Goal: Transaction & Acquisition: Purchase product/service

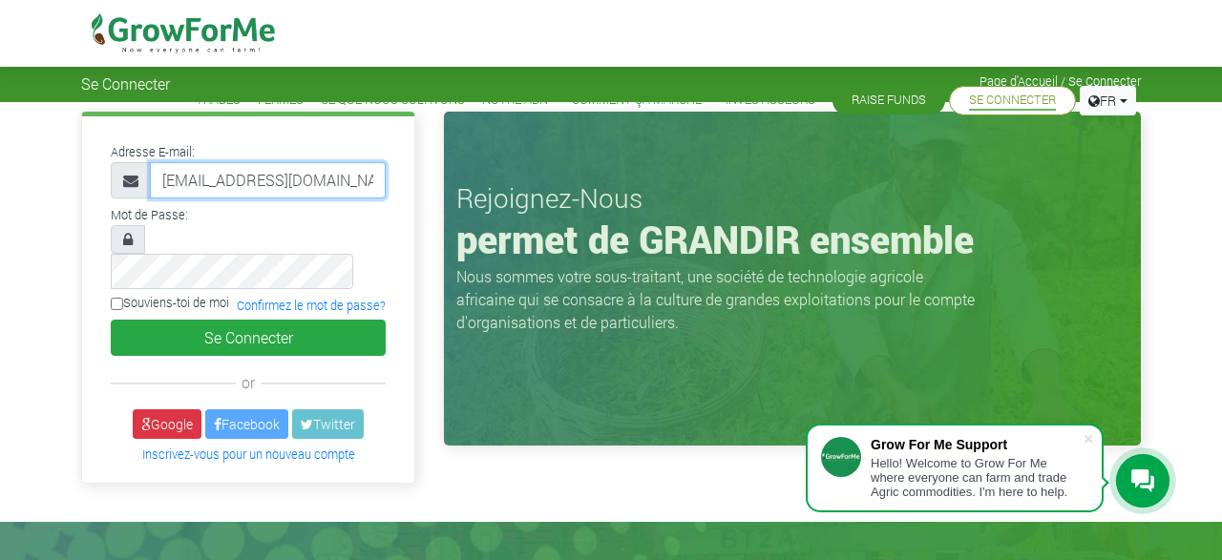
drag, startPoint x: 356, startPoint y: 179, endPoint x: 159, endPoint y: 180, distance: 196.7
click at [159, 180] on input "steveond.ond@gmail.com" at bounding box center [268, 180] width 236 height 36
type input "stangeloo@gmail.com"
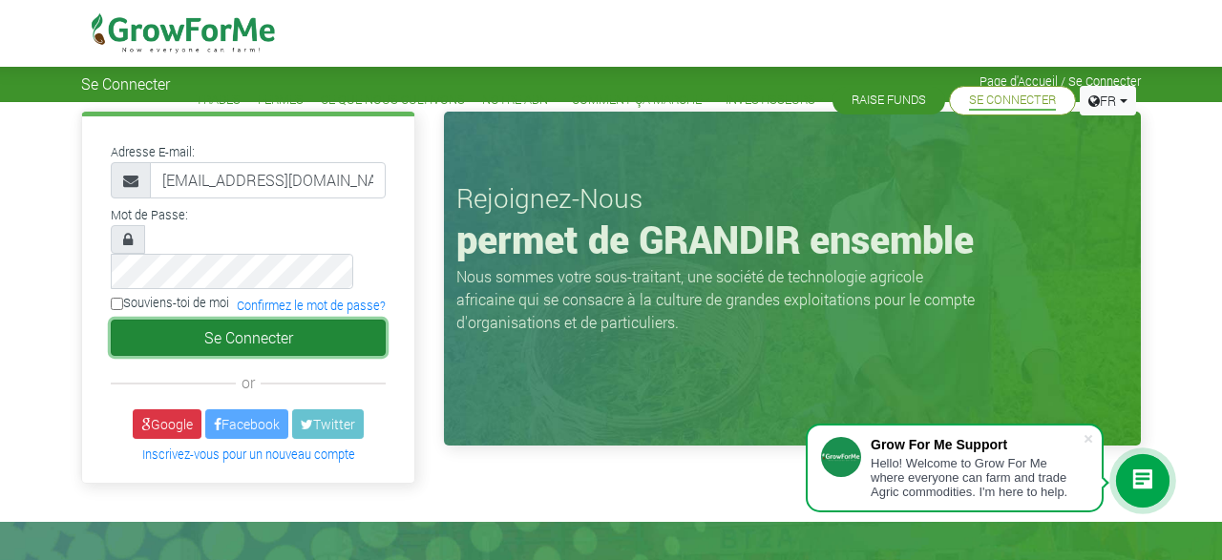
click at [237, 320] on button "Se Connecter" at bounding box center [248, 338] width 275 height 36
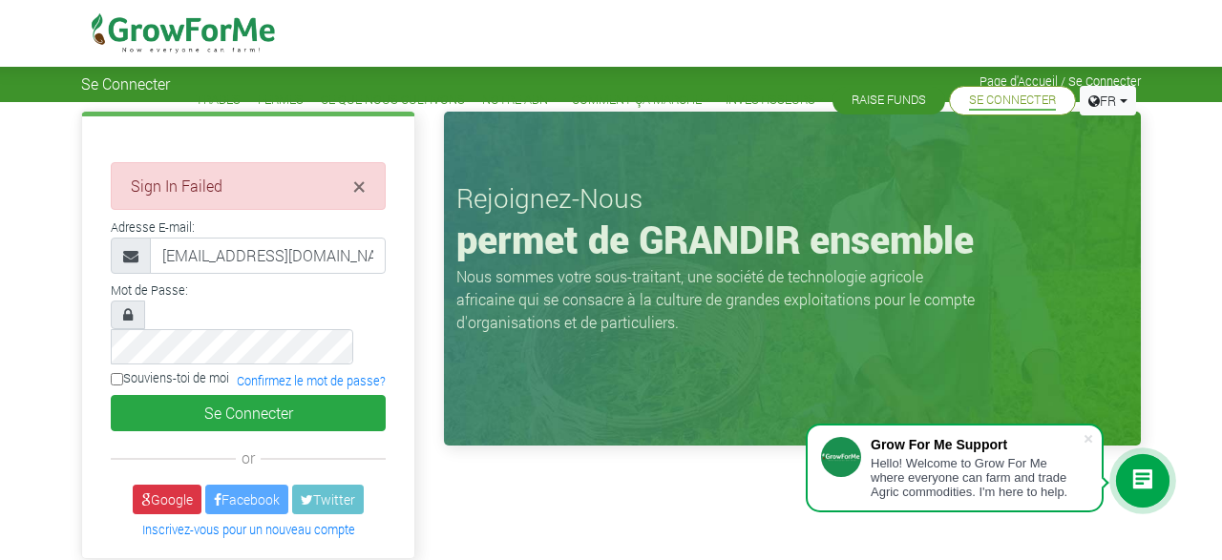
type input "[EMAIL_ADDRESS][DOMAIN_NAME]"
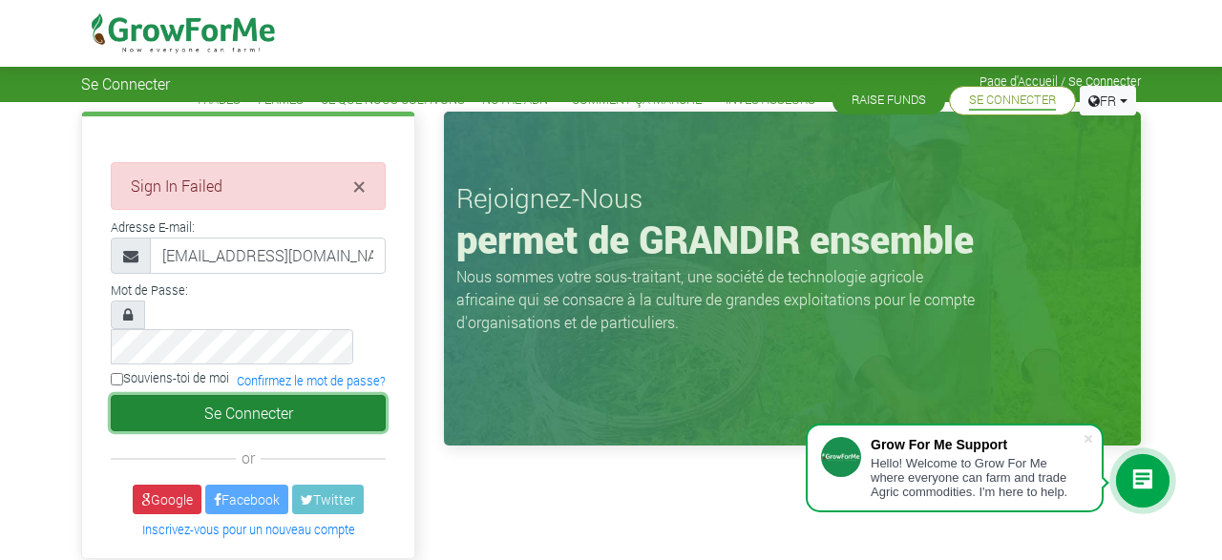
click at [270, 395] on button "Se Connecter" at bounding box center [248, 413] width 275 height 36
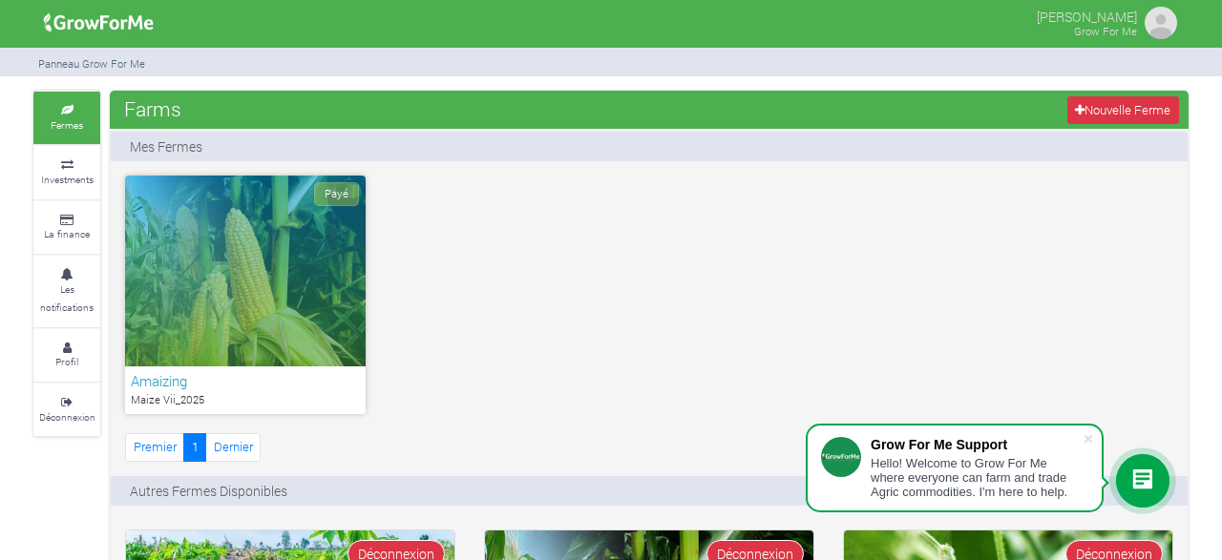
scroll to position [99, 0]
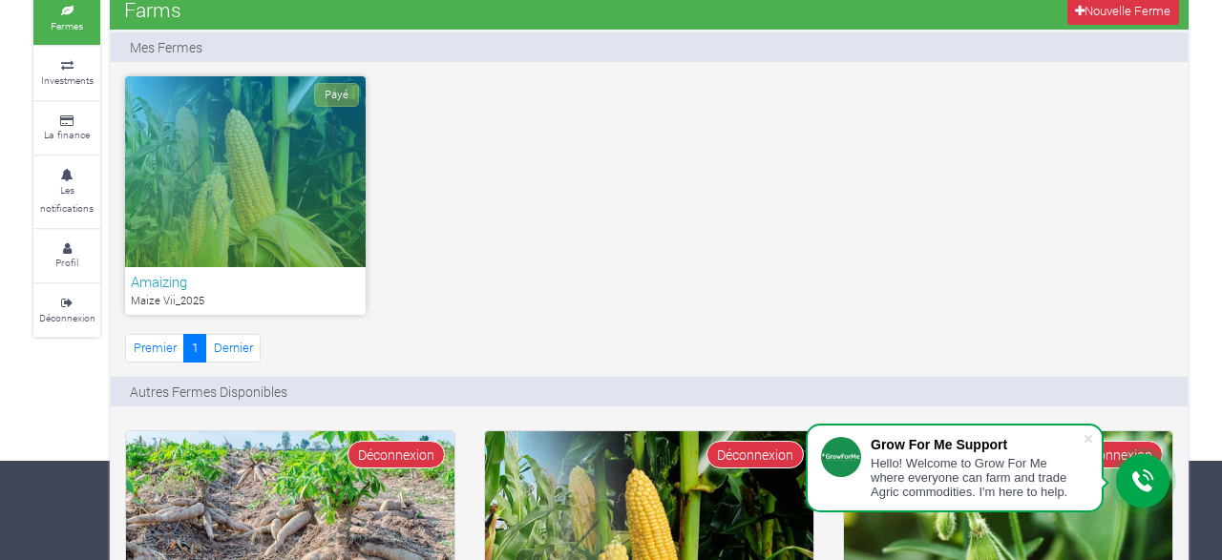
click at [201, 189] on div "Payé" at bounding box center [245, 171] width 241 height 191
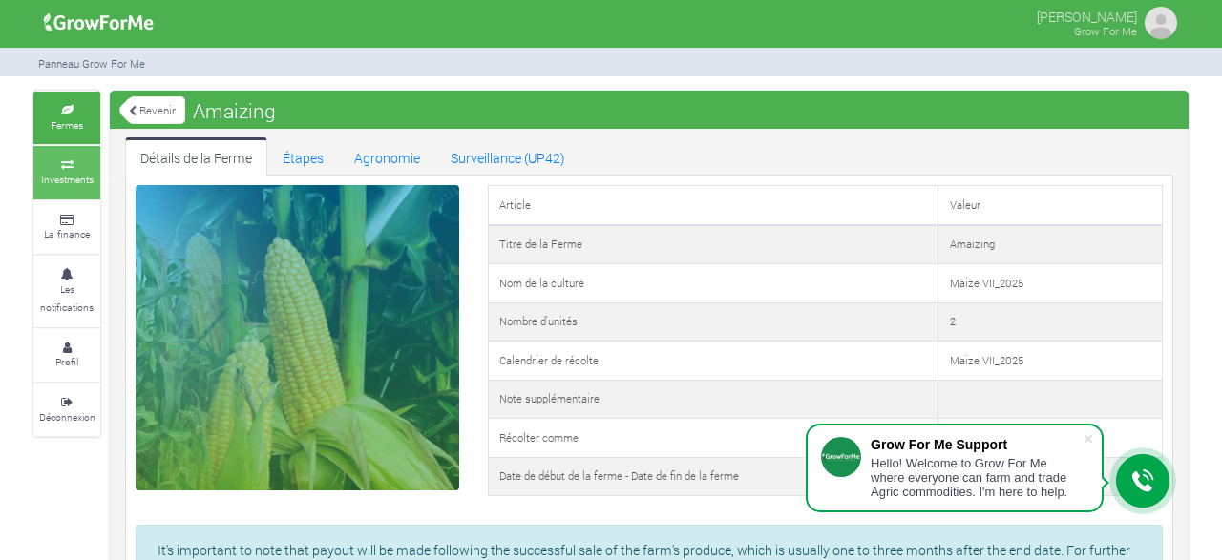
click at [93, 184] on small "Investments" at bounding box center [67, 179] width 53 height 13
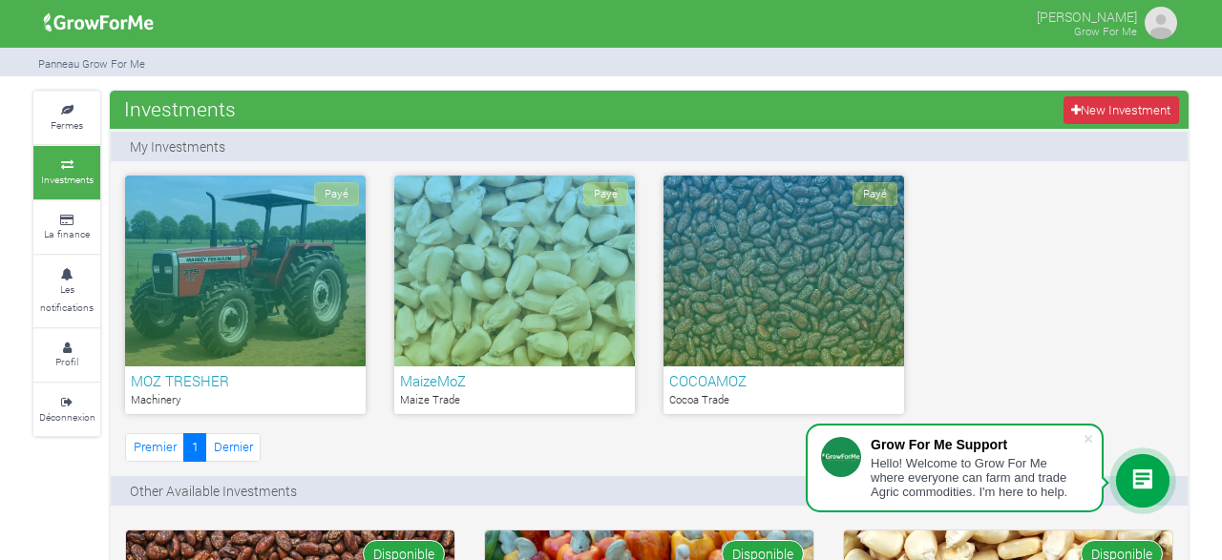
click at [243, 283] on div "Payé" at bounding box center [245, 271] width 241 height 191
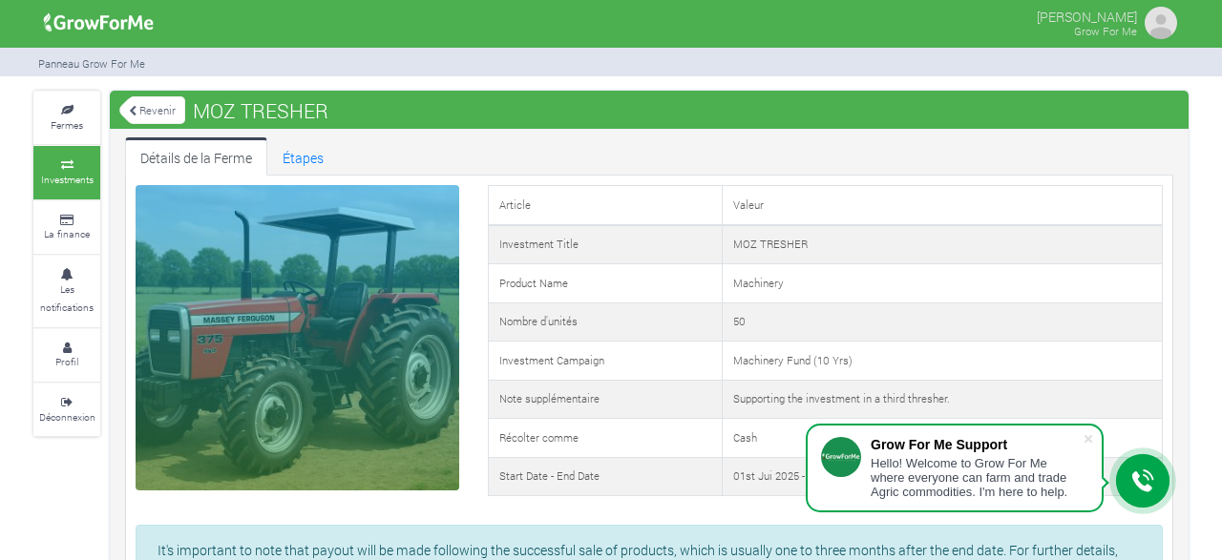
click at [63, 174] on small "Investments" at bounding box center [67, 179] width 53 height 13
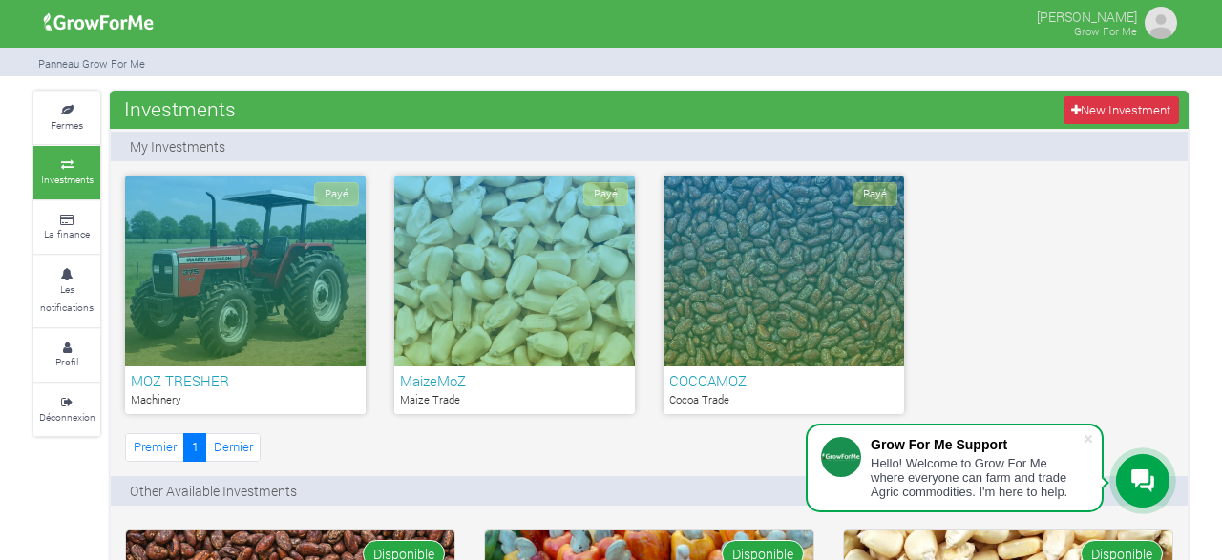
click at [532, 292] on div "Payé" at bounding box center [514, 271] width 241 height 191
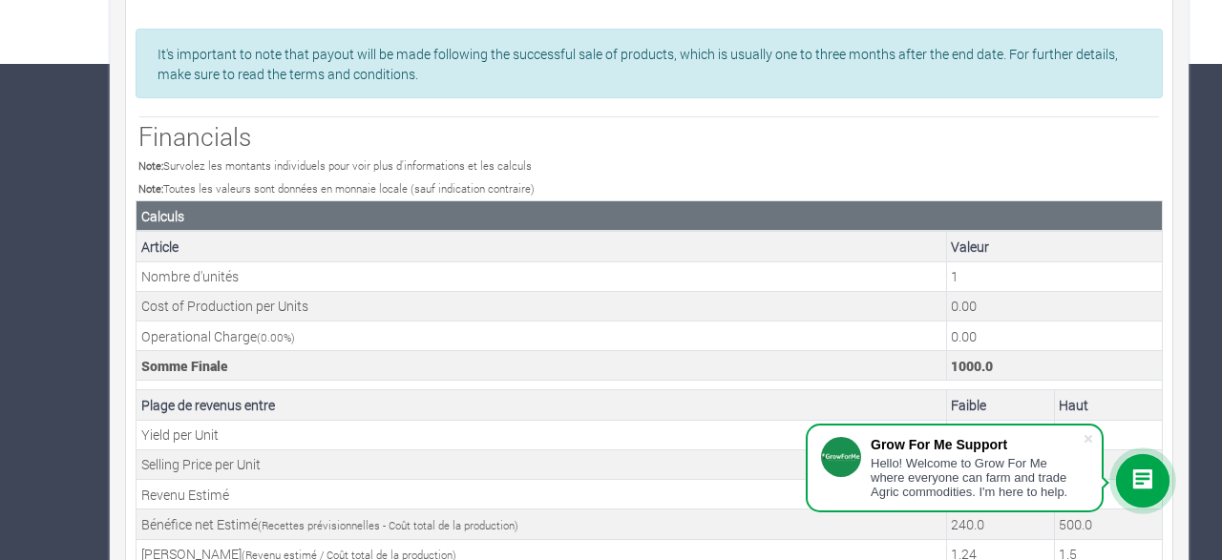
scroll to position [754, 0]
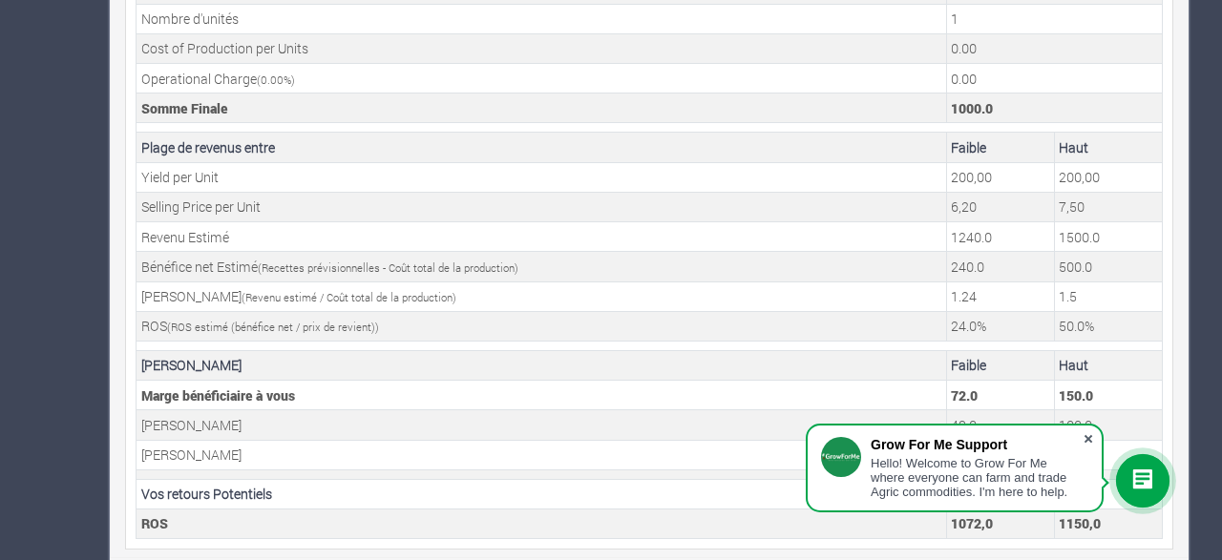
click at [1087, 433] on span at bounding box center [1088, 439] width 19 height 19
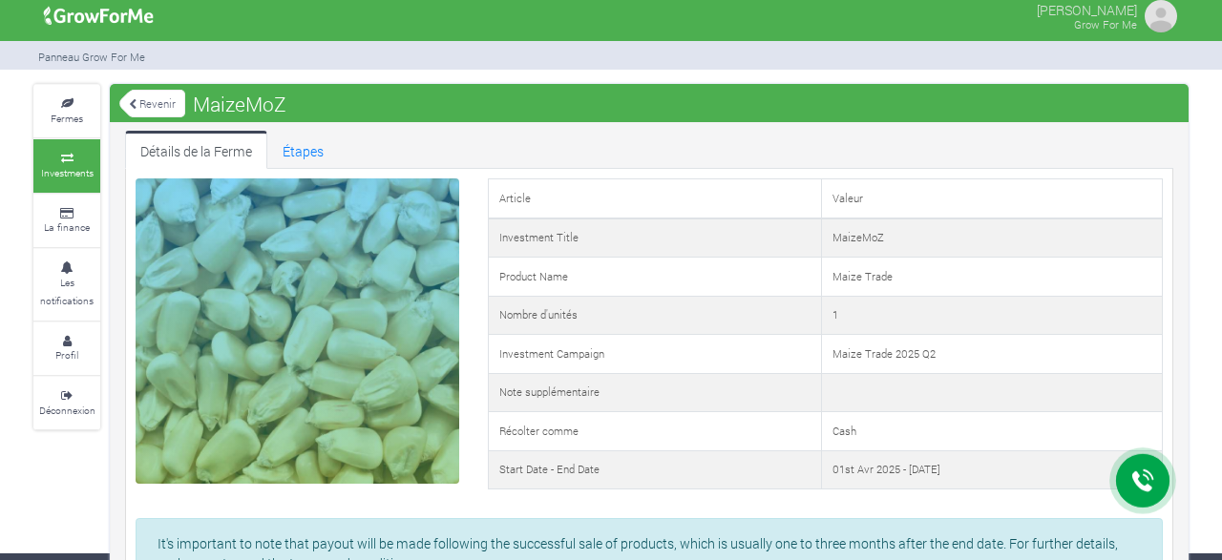
scroll to position [0, 0]
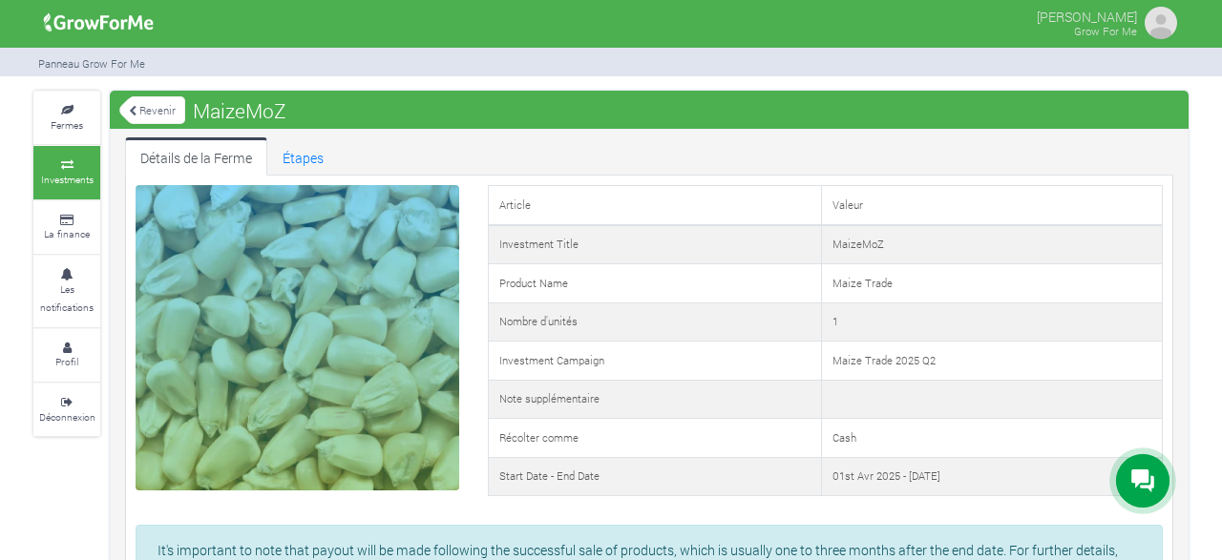
click at [148, 116] on link "Revenir" at bounding box center [152, 111] width 66 height 32
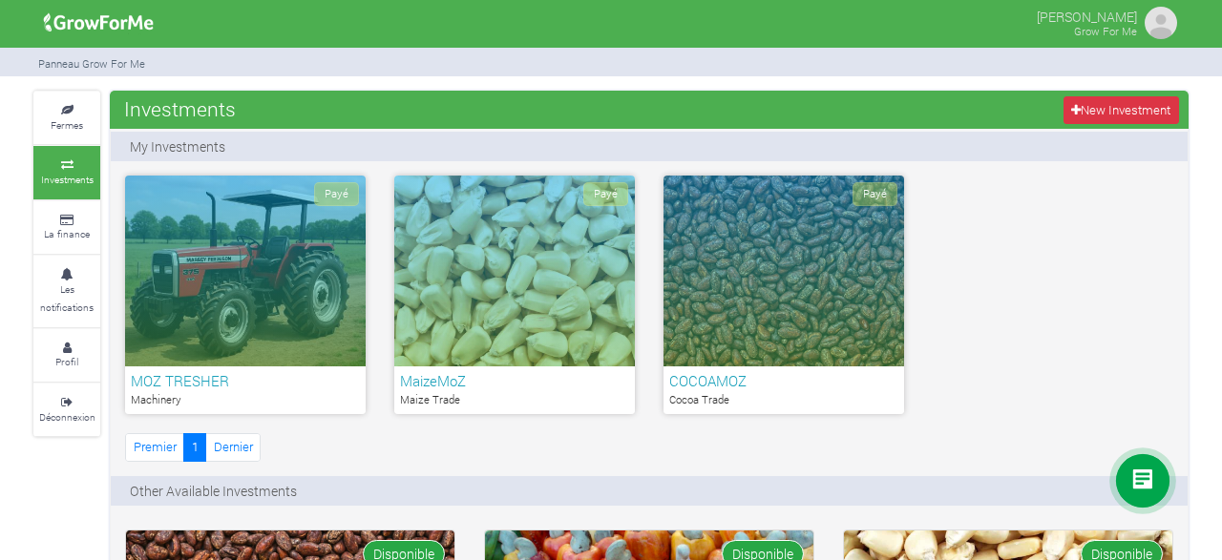
click at [792, 306] on div "Payé" at bounding box center [784, 271] width 241 height 191
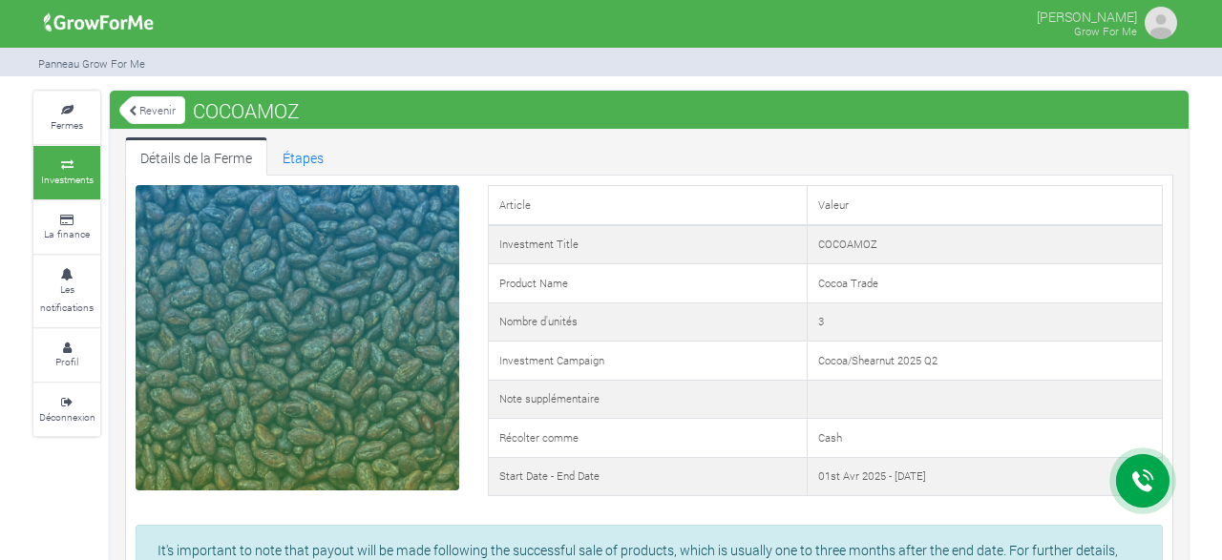
click at [74, 157] on link "Investments" at bounding box center [66, 172] width 67 height 53
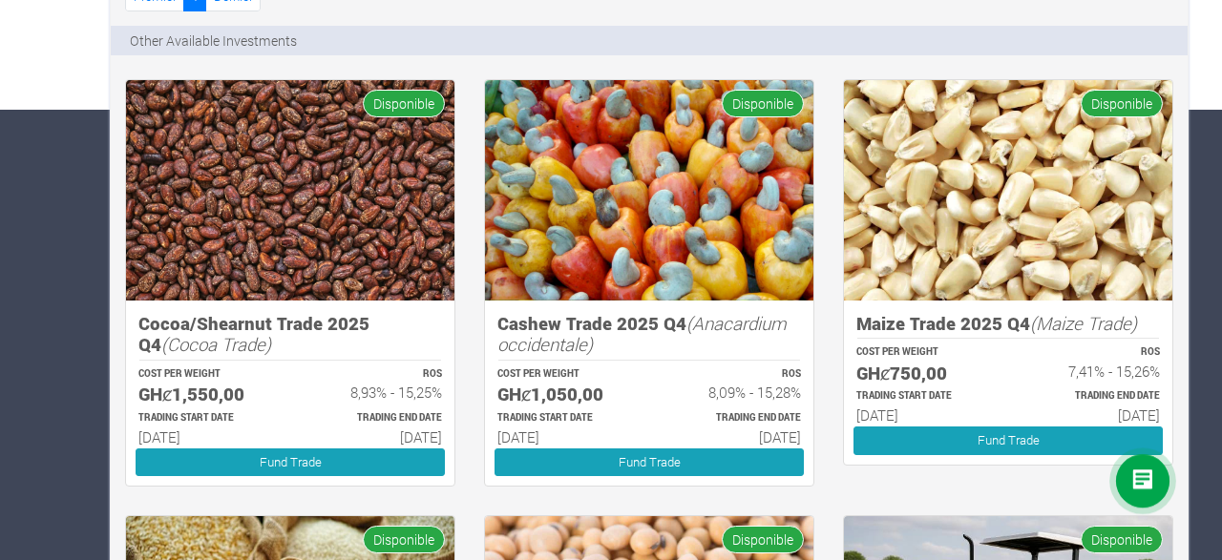
scroll to position [596, 0]
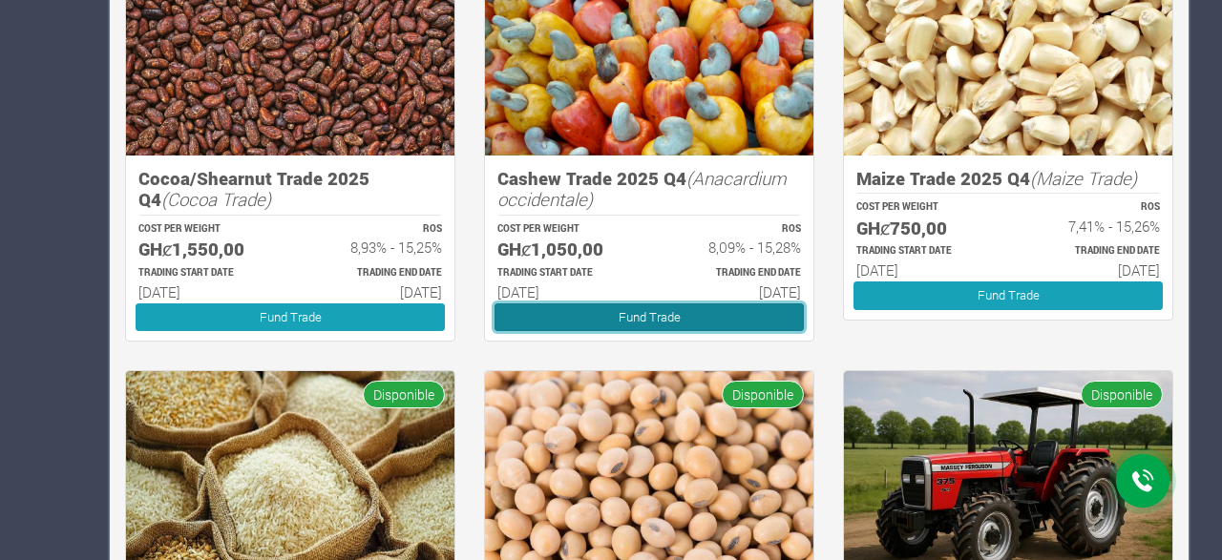
click at [650, 320] on link "Fund Trade" at bounding box center [649, 318] width 309 height 28
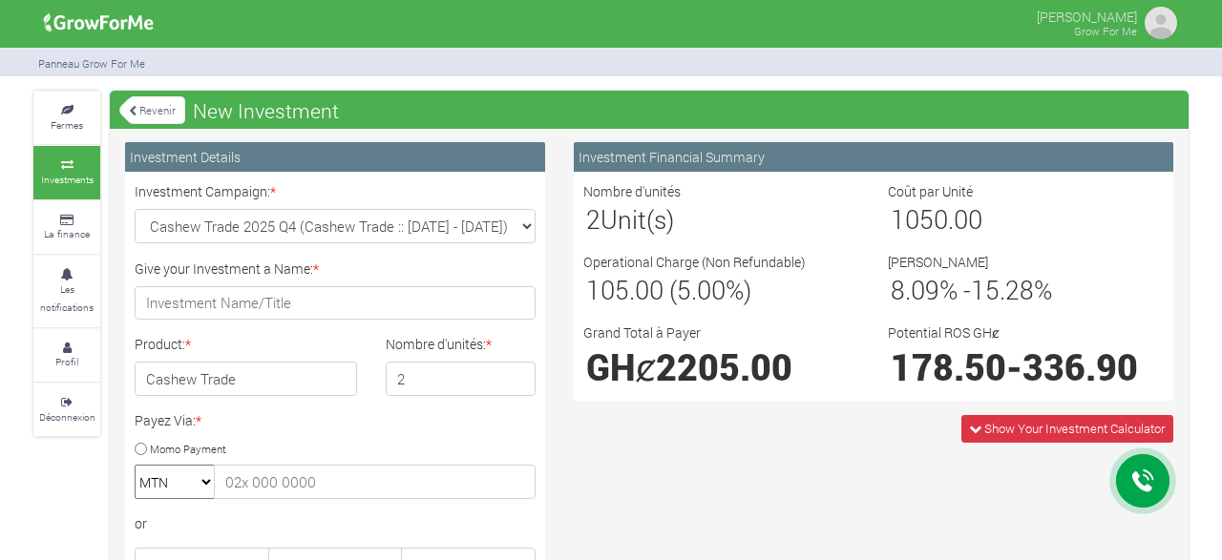
click at [515, 376] on input "2" at bounding box center [461, 379] width 151 height 34
click at [515, 376] on input "3" at bounding box center [461, 379] width 151 height 34
click at [518, 374] on input "4" at bounding box center [461, 379] width 151 height 34
click at [518, 383] on input "3" at bounding box center [461, 379] width 151 height 34
click at [518, 383] on input "2" at bounding box center [461, 379] width 151 height 34
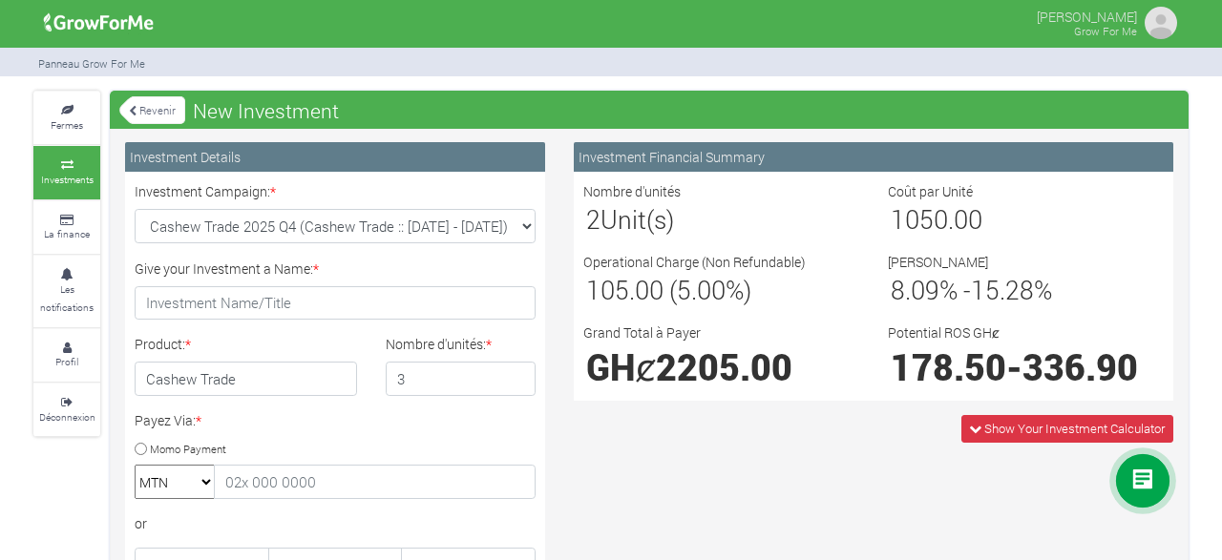
type input "3"
click at [518, 374] on input "3" at bounding box center [461, 379] width 151 height 34
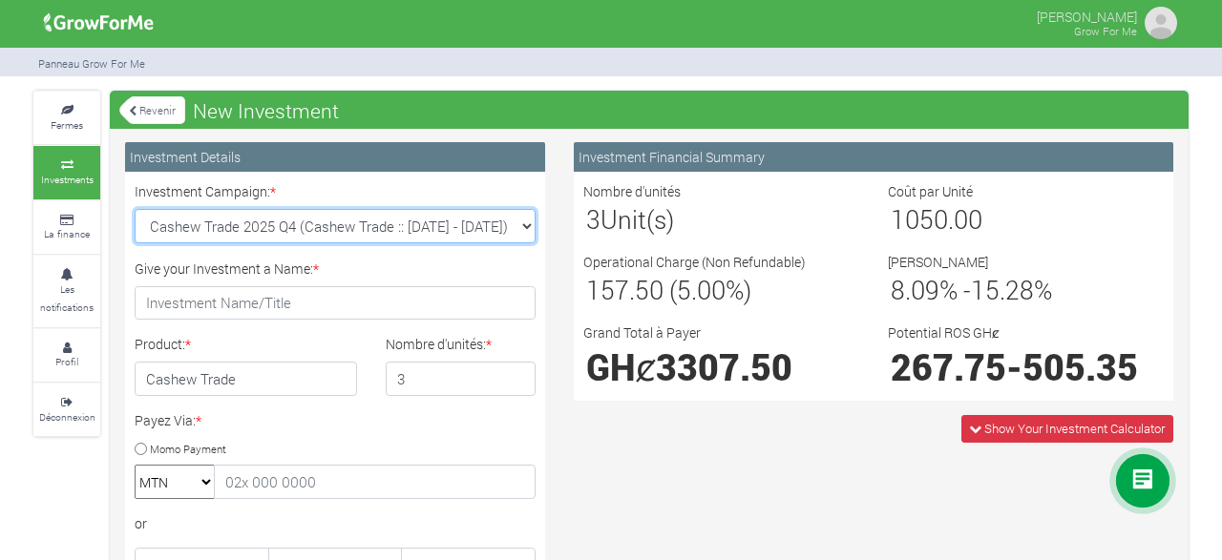
click at [135, 209] on select "Cashew Trade 2025 Q4 (Cashew Trade :: 01st Oct 2025 - 31st Mar 2026) Maize Trad…" at bounding box center [335, 226] width 401 height 34
click option "Cashew Trade 2025 Q4 (Cashew Trade :: 01st Oct 2025 - 31st Mar 2026)" at bounding box center [0, 0] width 0 height 0
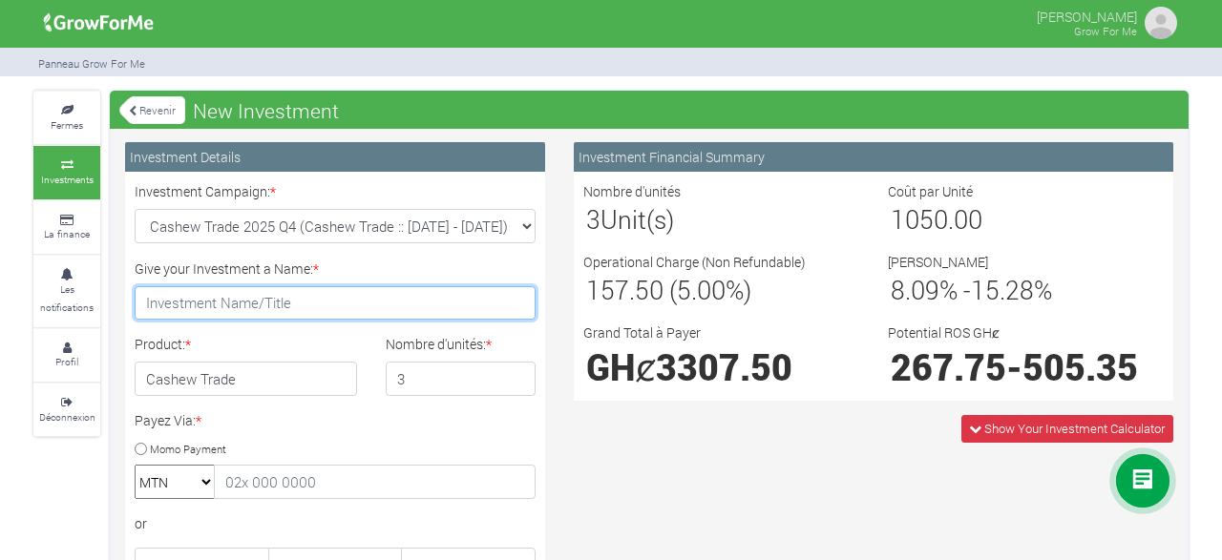
click at [192, 302] on input "Give your Investment a Name: *" at bounding box center [335, 303] width 401 height 34
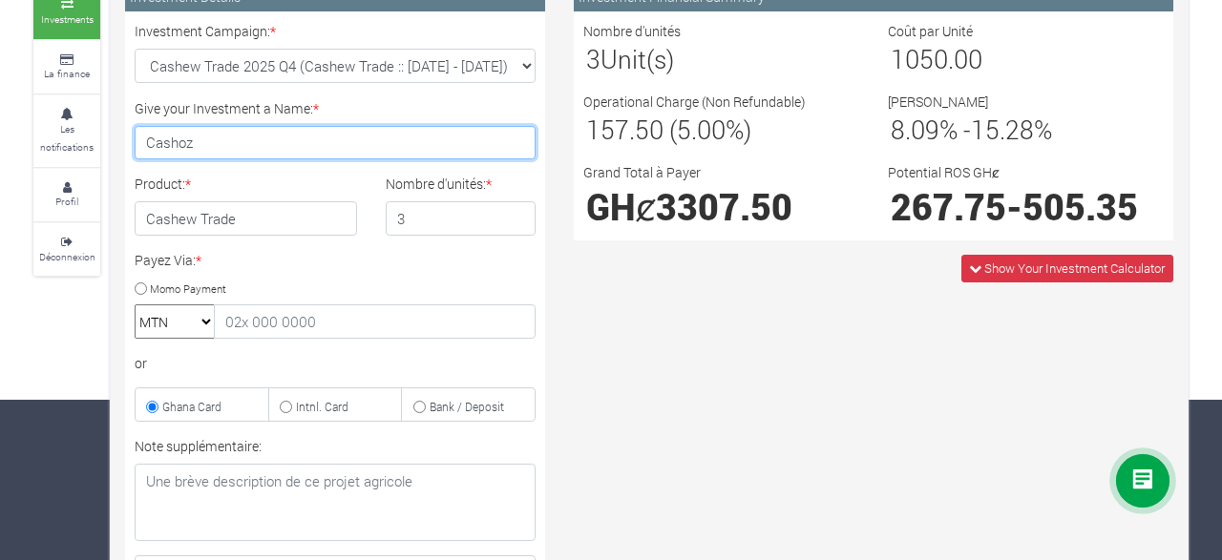
scroll to position [199, 0]
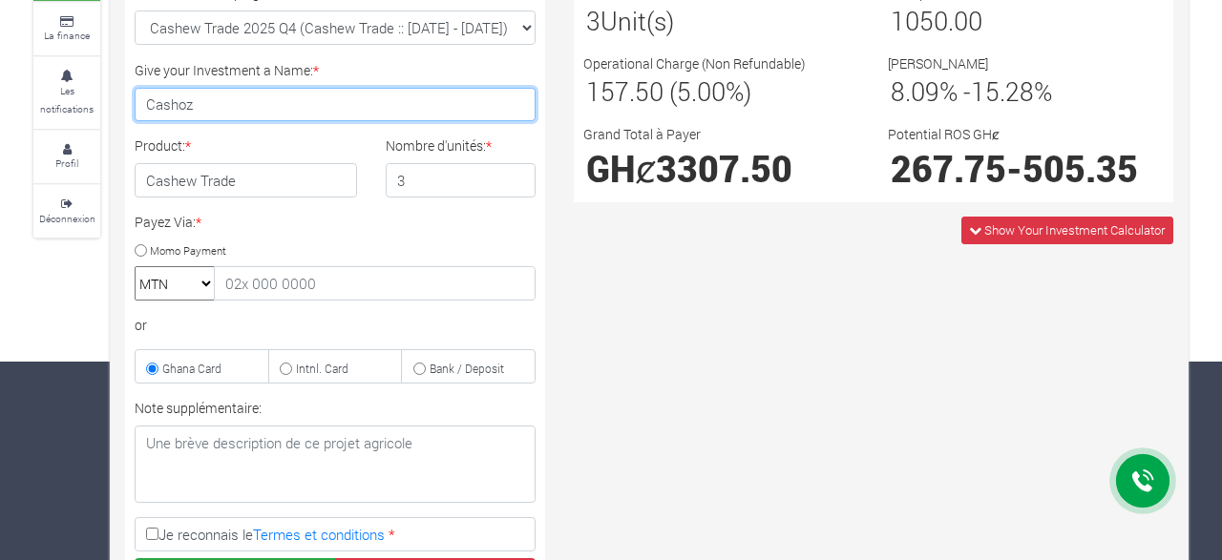
type input "Cashoz"
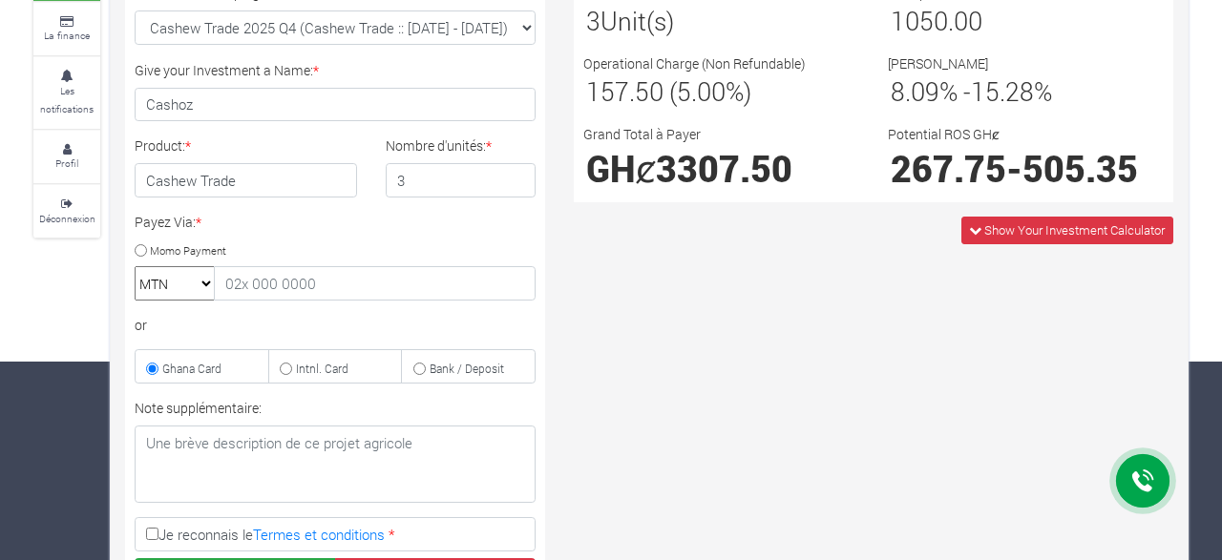
click at [284, 371] on input "Intnl. Card" at bounding box center [286, 369] width 12 height 12
radio input "true"
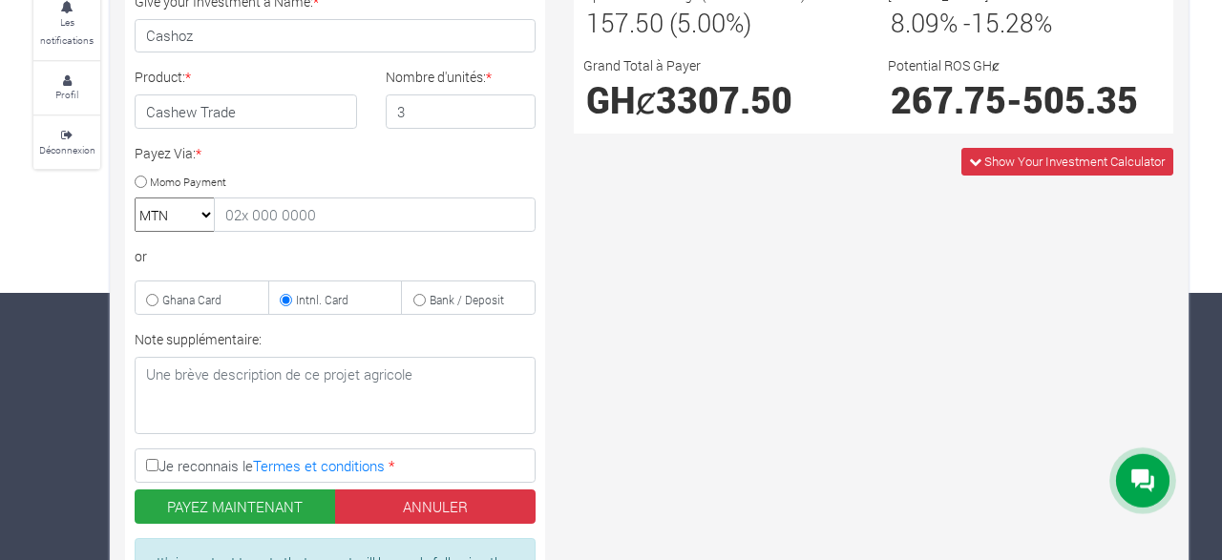
scroll to position [298, 0]
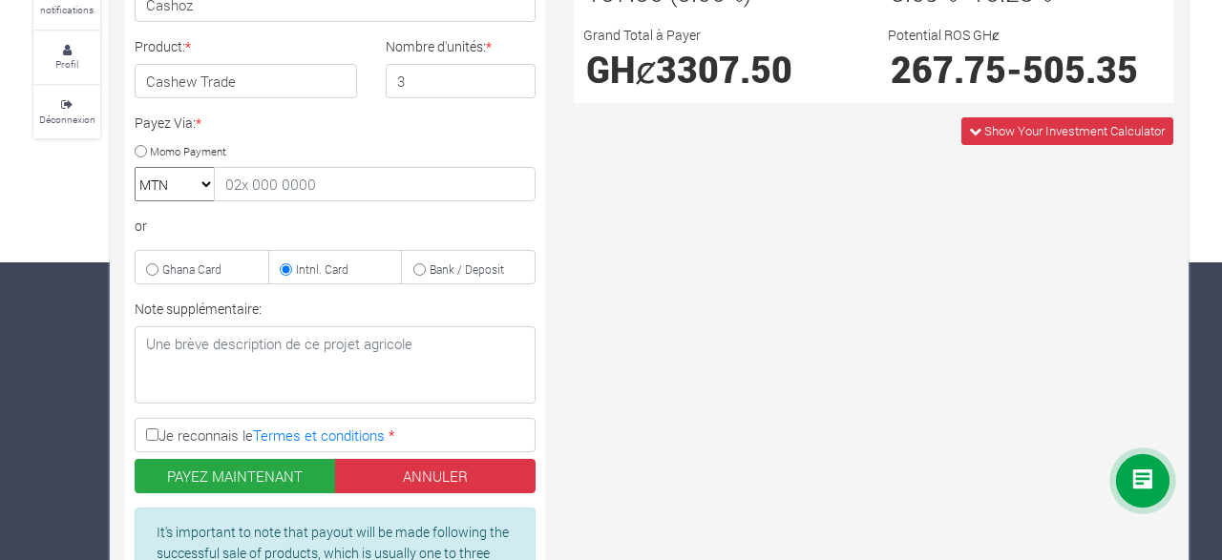
click at [146, 439] on label "Je reconnais le Termes et conditions *" at bounding box center [335, 435] width 401 height 34
click at [146, 439] on input "Je reconnais le Termes et conditions *" at bounding box center [152, 435] width 12 height 12
checkbox input "true"
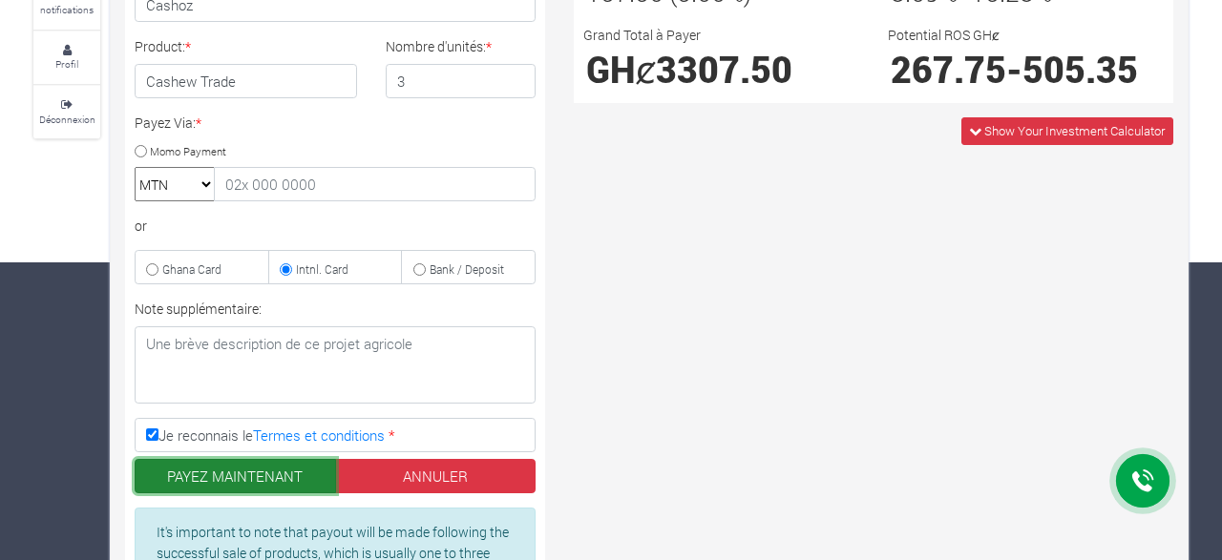
click at [251, 473] on button "PAYEZ MAINTENANT" at bounding box center [235, 476] width 201 height 34
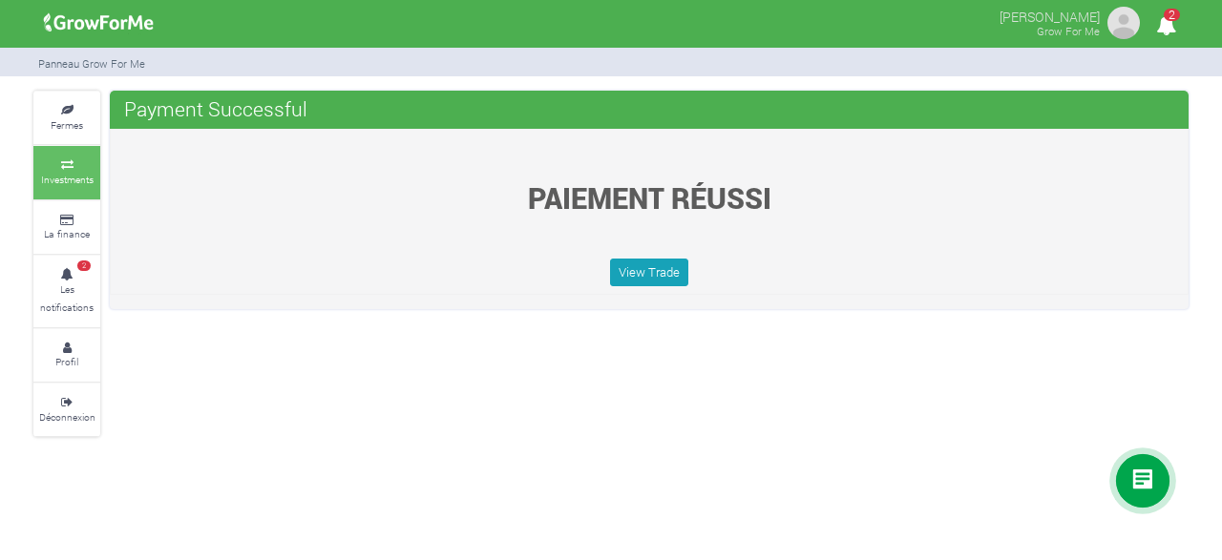
click at [66, 177] on small "Investments" at bounding box center [67, 179] width 53 height 13
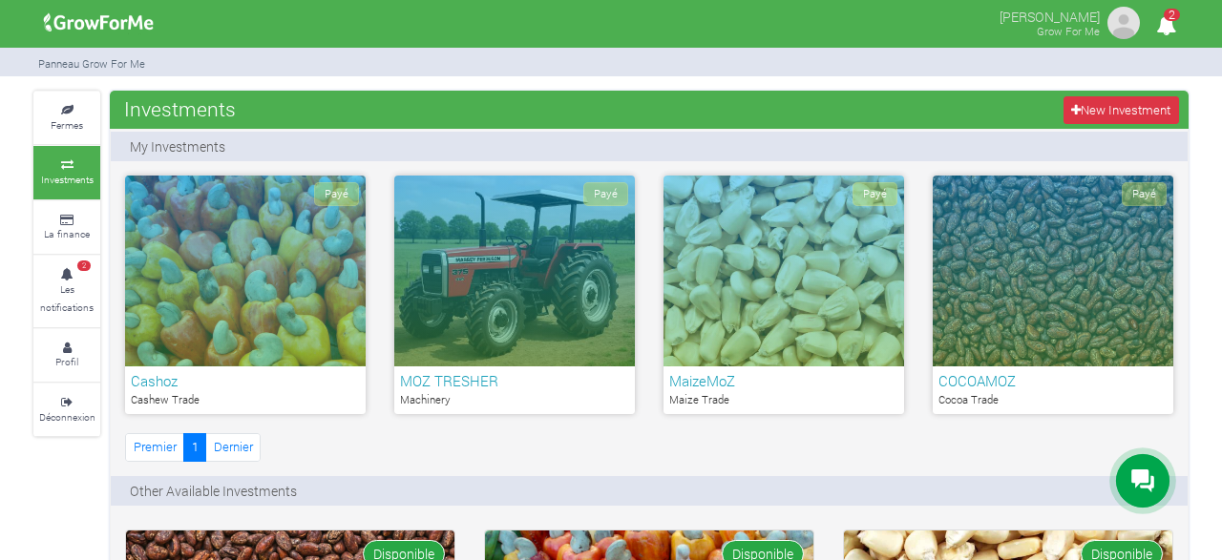
click at [1020, 345] on div "Payé" at bounding box center [1053, 271] width 241 height 191
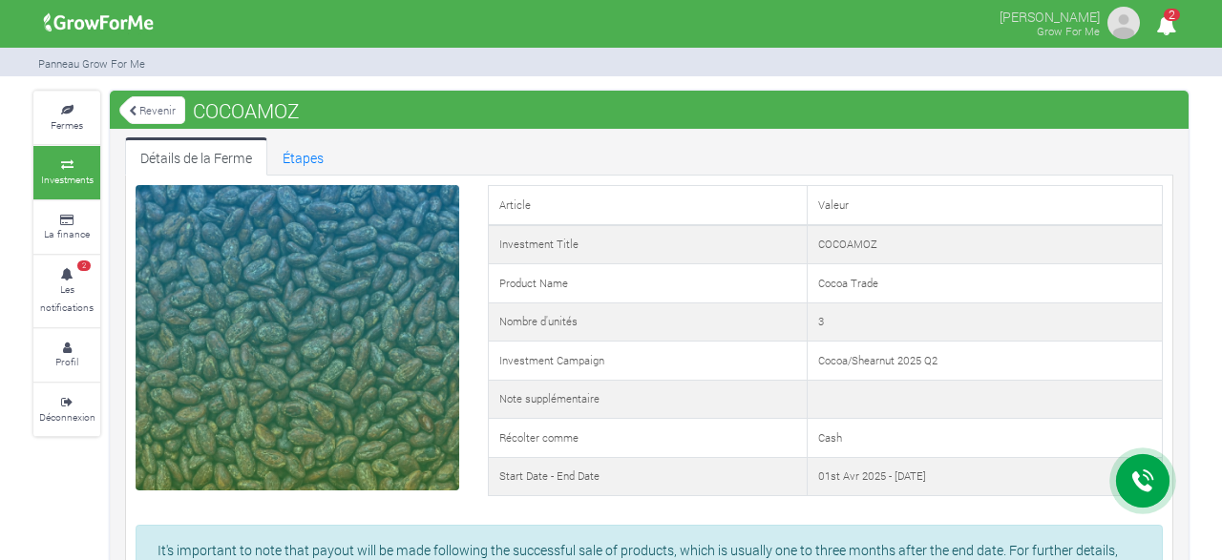
click at [57, 179] on small "Investments" at bounding box center [67, 179] width 53 height 13
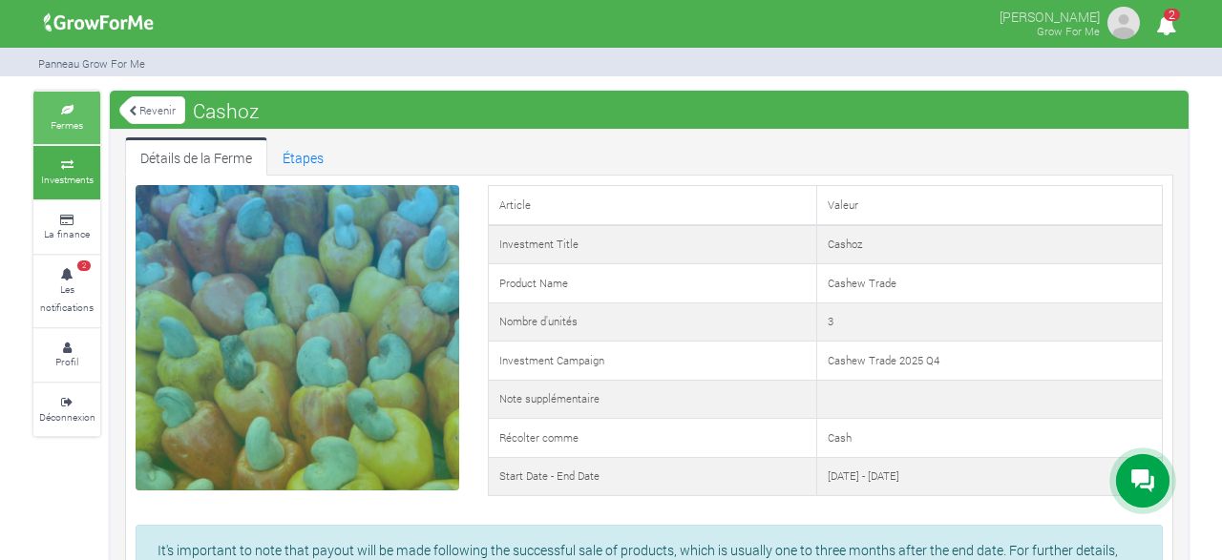
click at [46, 128] on link "Fermes" at bounding box center [66, 118] width 67 height 53
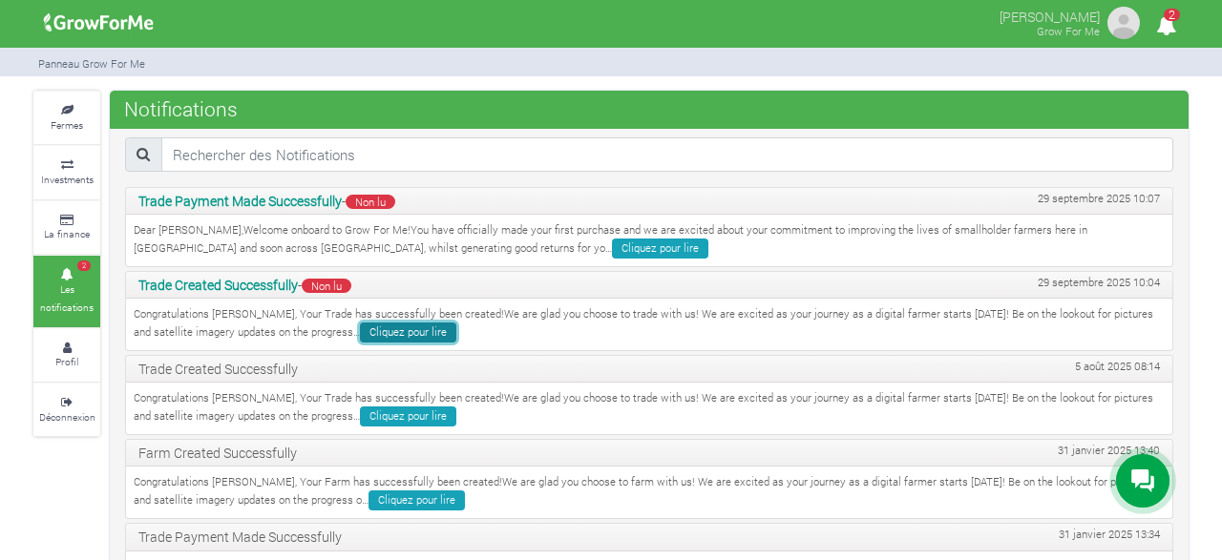
click at [377, 331] on link "Cliquez pour lire" at bounding box center [408, 333] width 96 height 20
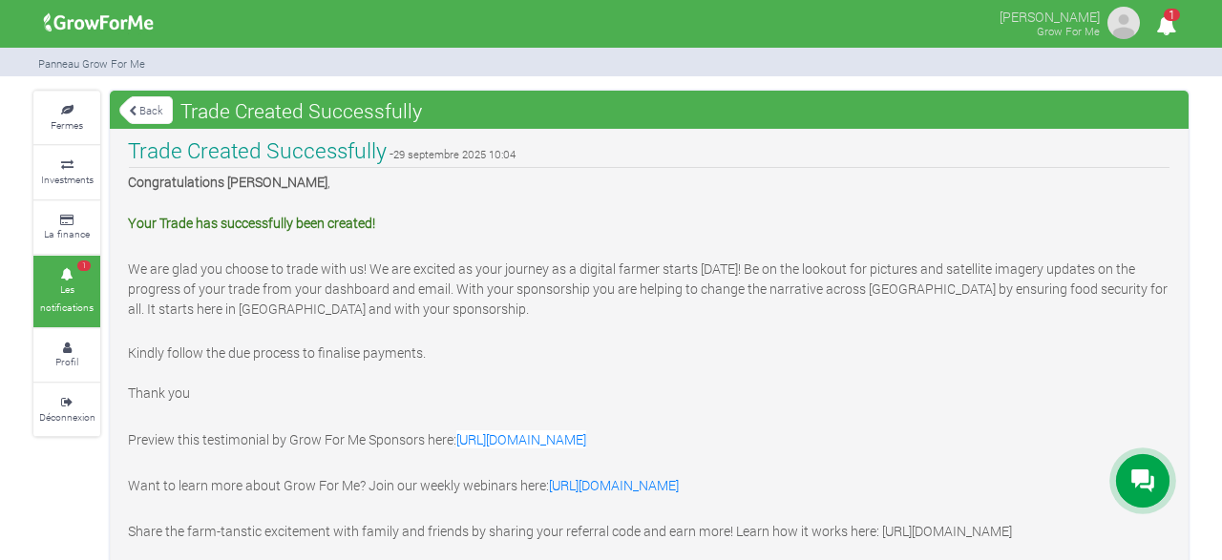
click at [154, 109] on link "Back" at bounding box center [145, 111] width 53 height 32
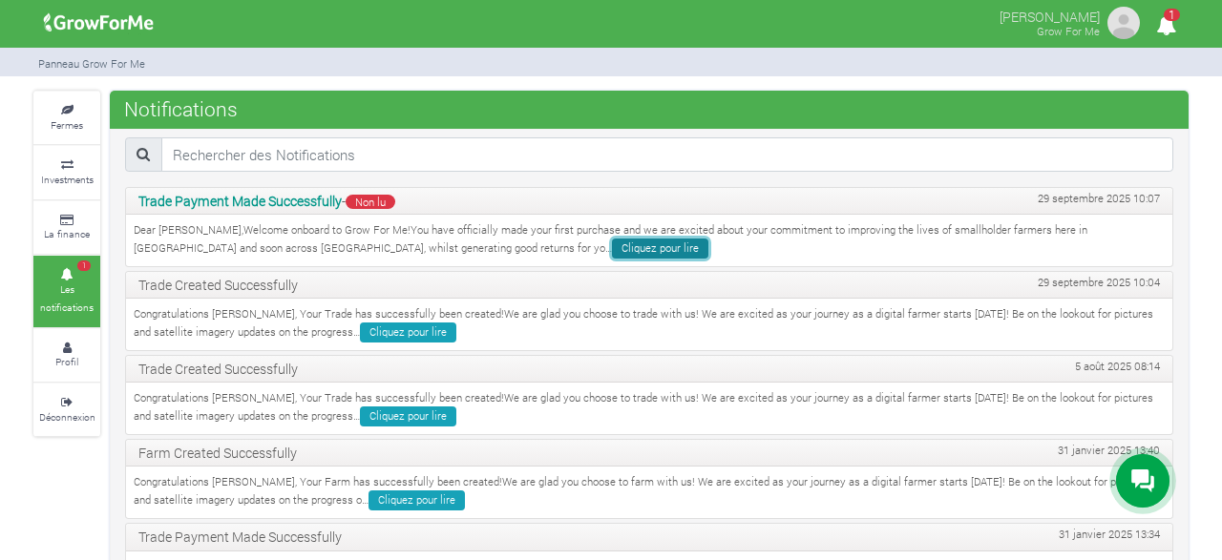
click at [612, 247] on link "Cliquez pour lire" at bounding box center [660, 249] width 96 height 20
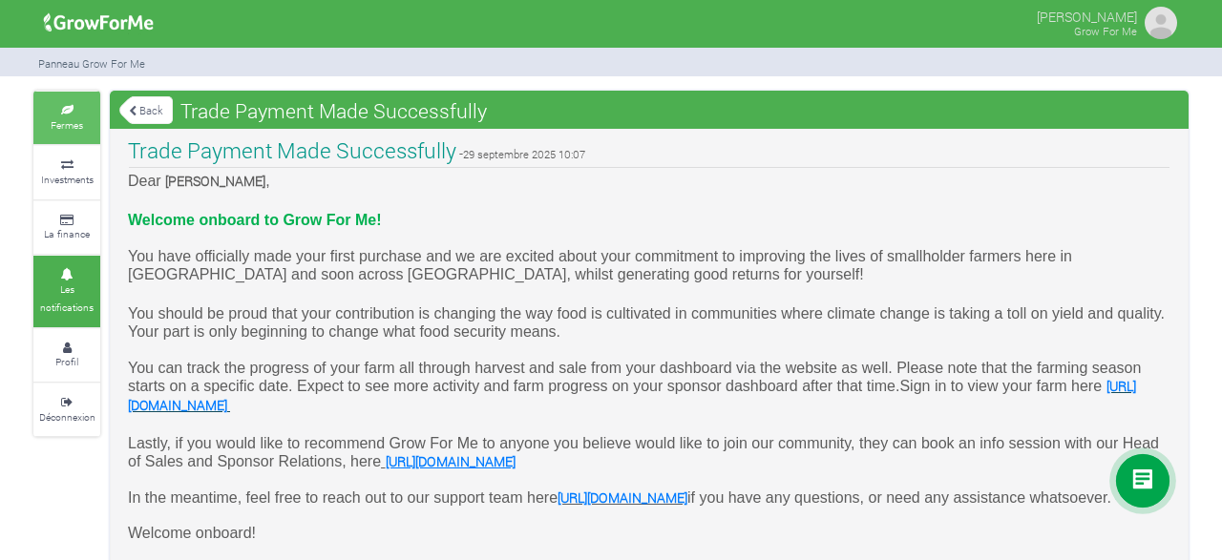
click at [77, 137] on link "Fermes" at bounding box center [66, 118] width 67 height 53
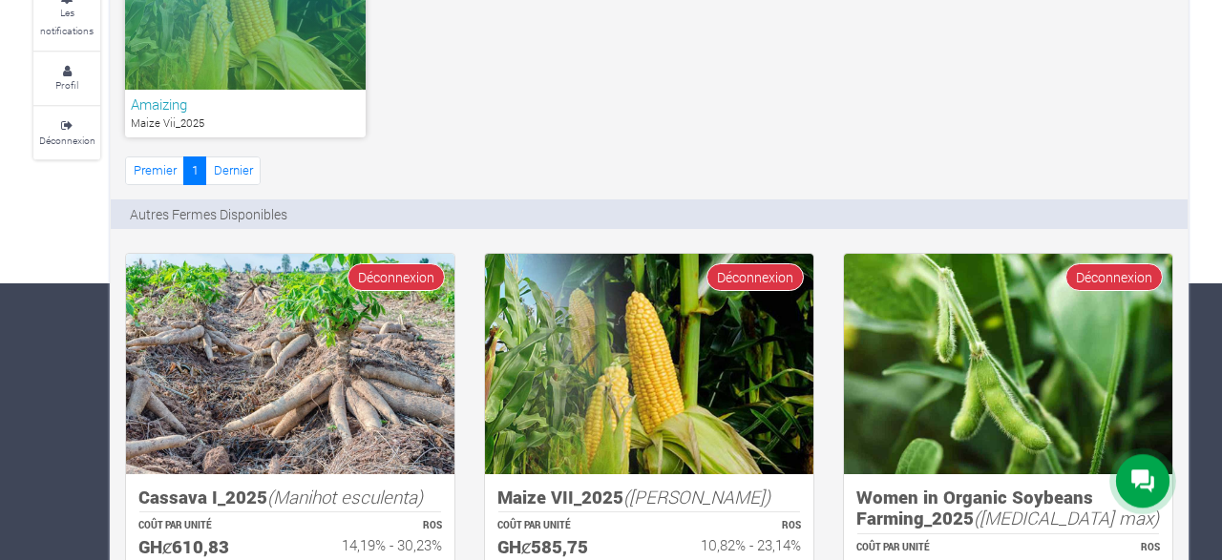
scroll to position [298, 0]
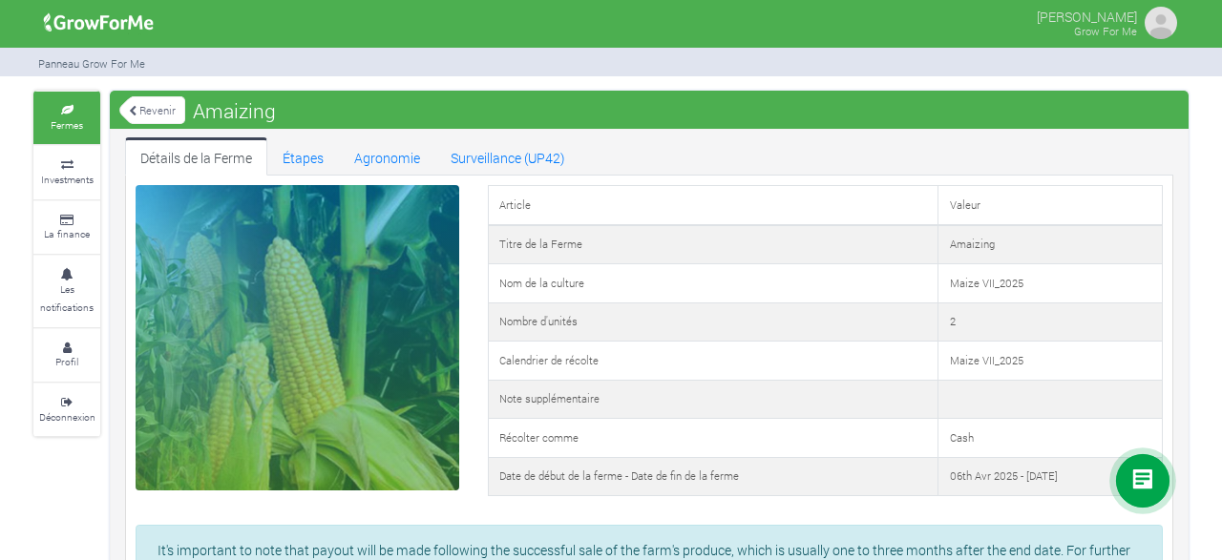
scroll to position [1, 0]
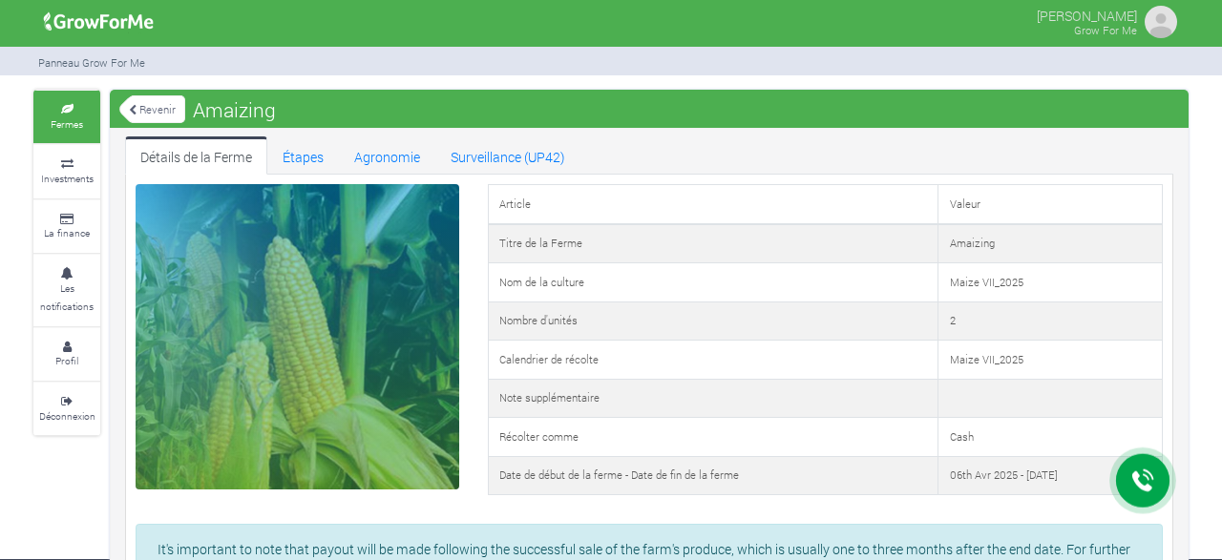
click at [157, 100] on link "Revenir" at bounding box center [152, 110] width 66 height 32
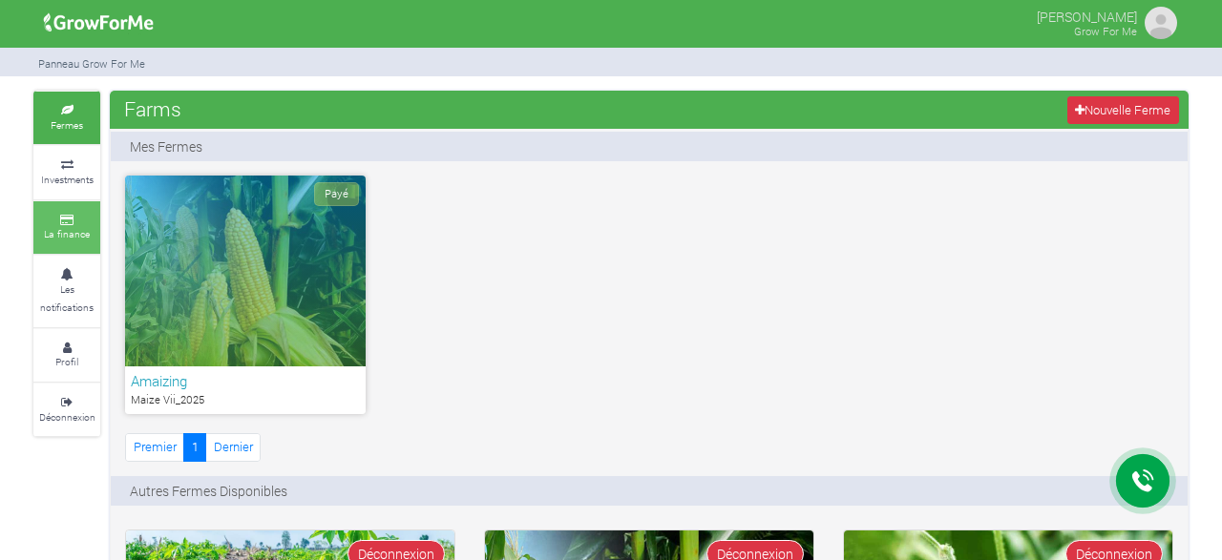
click at [74, 224] on icon at bounding box center [66, 221] width 57 height 10
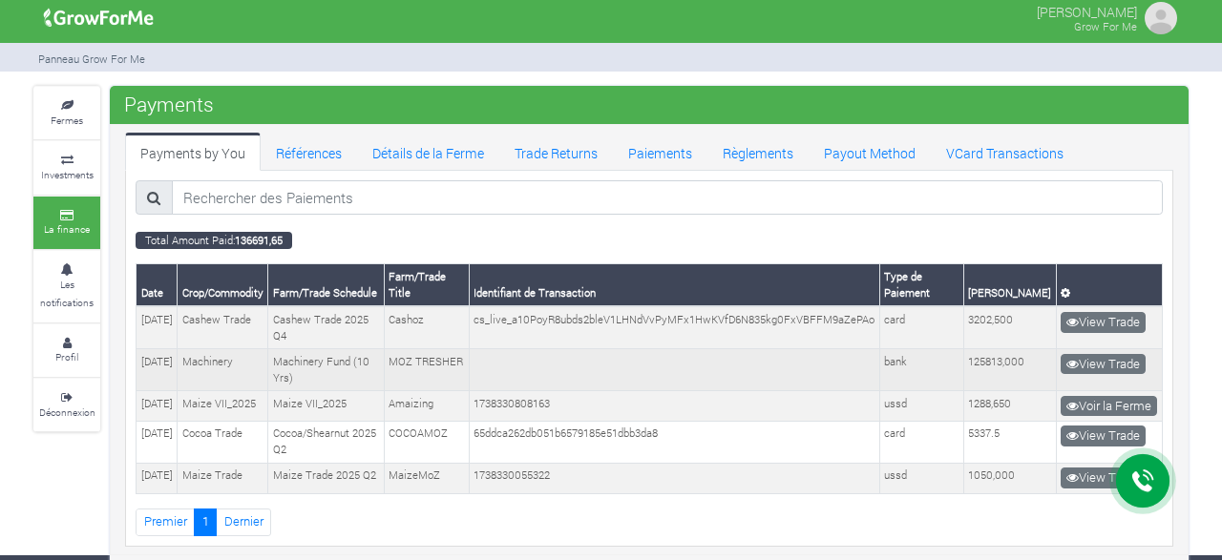
scroll to position [8, 0]
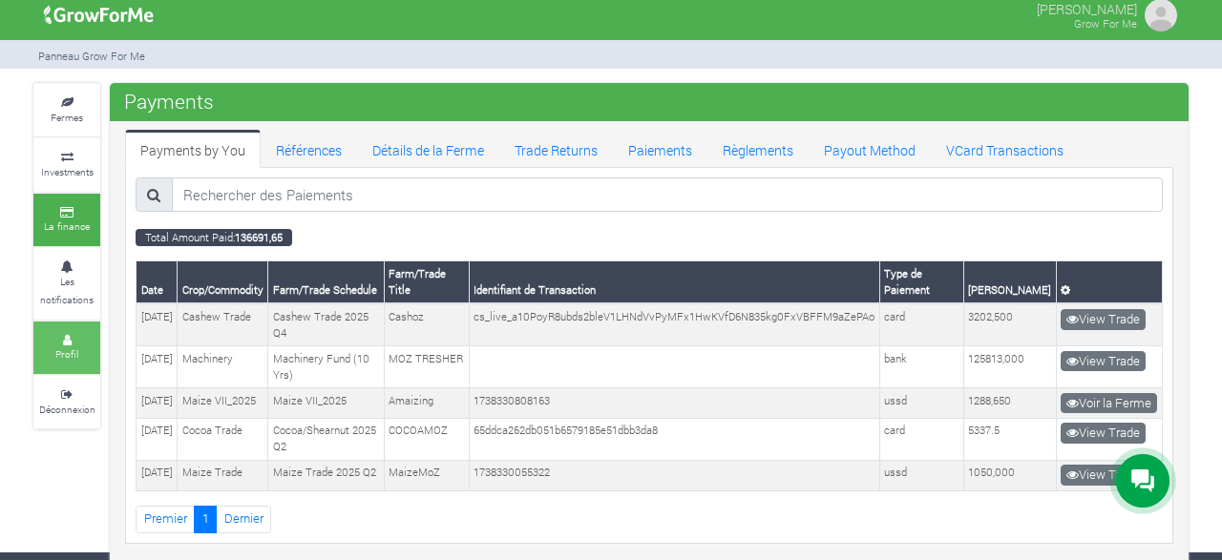
click at [51, 329] on link "Profil" at bounding box center [66, 348] width 67 height 53
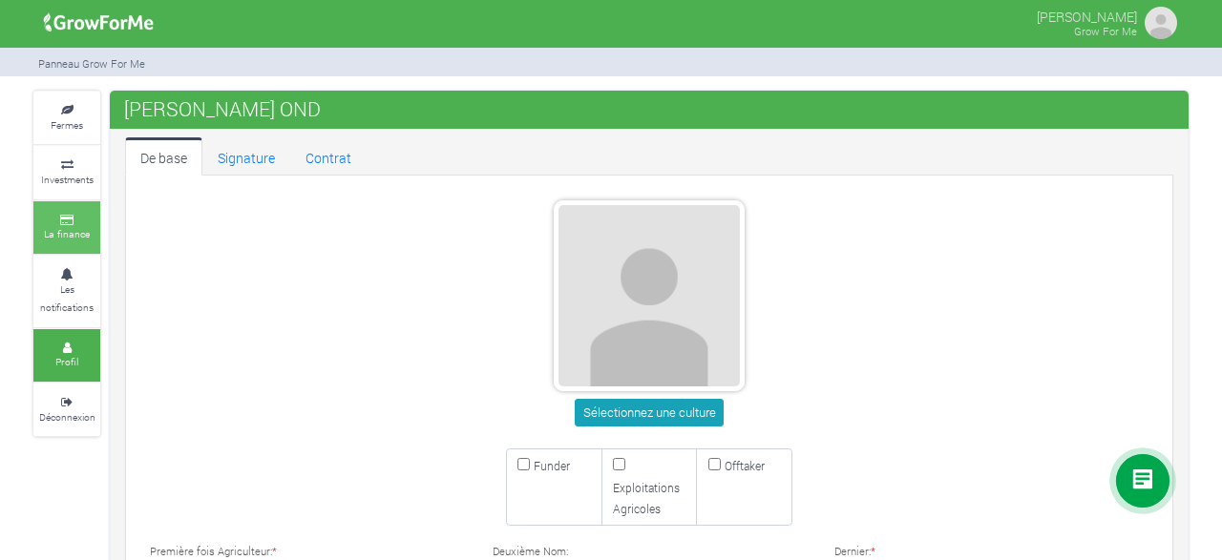
click at [79, 235] on small "La finance" at bounding box center [67, 233] width 46 height 13
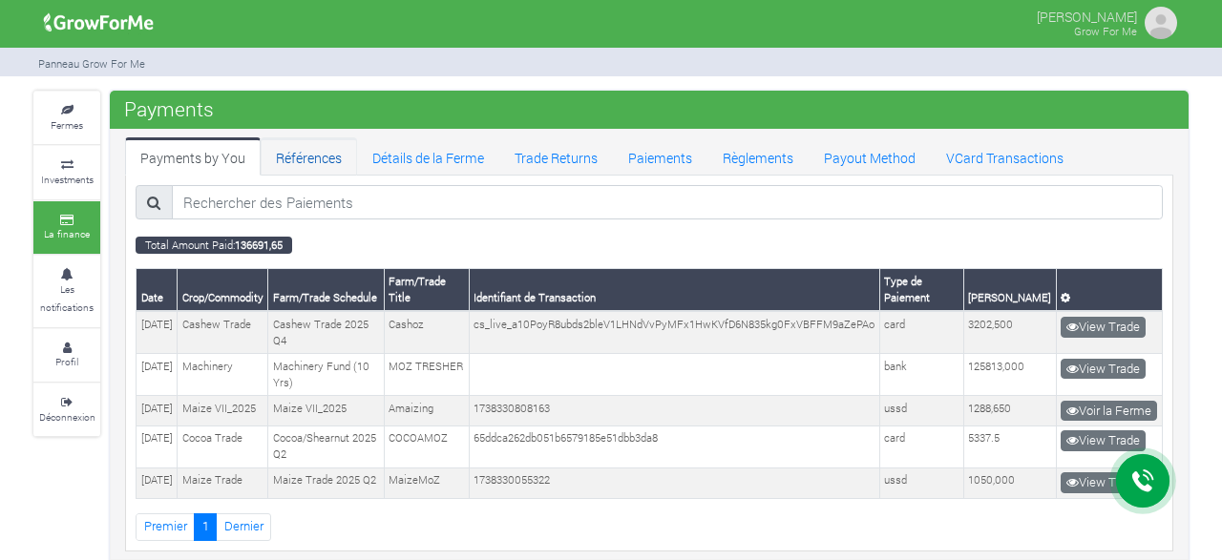
click at [319, 155] on link "Références" at bounding box center [309, 156] width 96 height 38
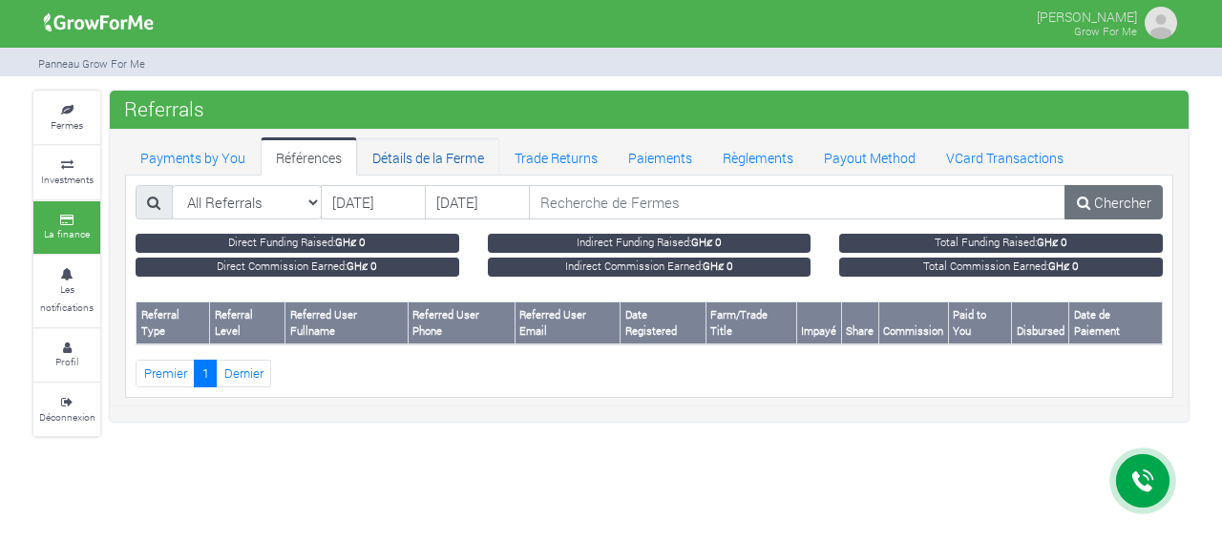
click at [412, 157] on link "Détails de la Ferme" at bounding box center [428, 156] width 142 height 38
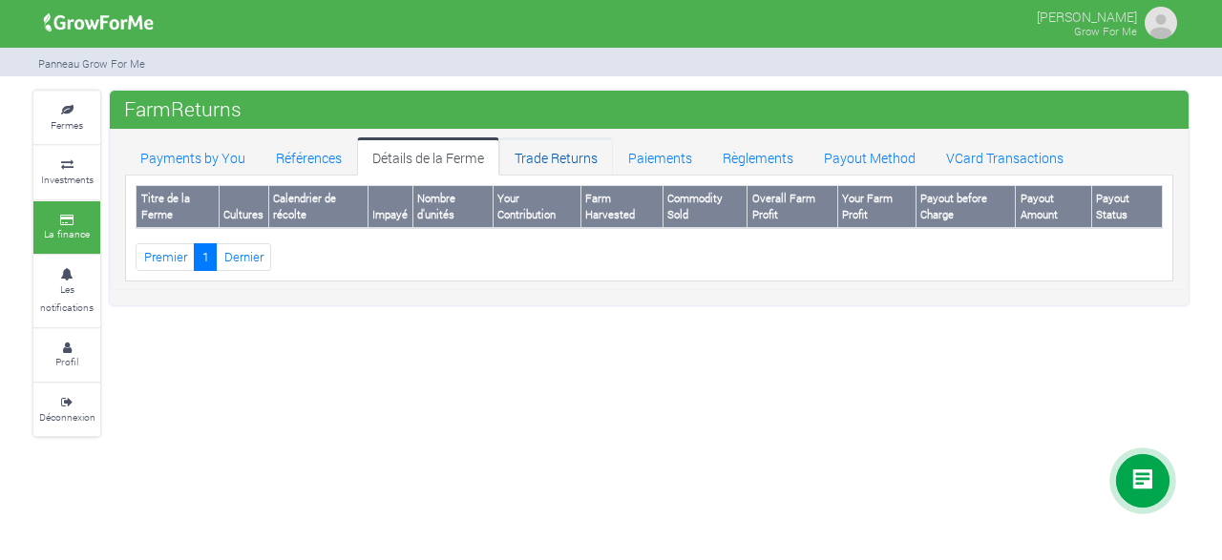
click at [564, 161] on link "Trade Returns" at bounding box center [556, 156] width 114 height 38
click at [651, 147] on link "Paiements" at bounding box center [660, 156] width 95 height 38
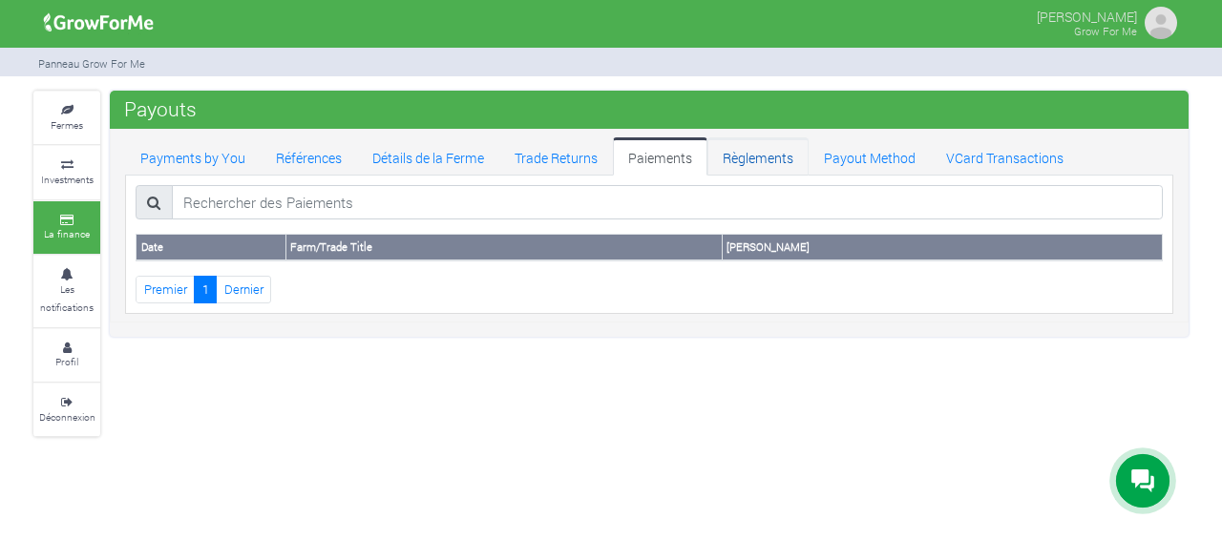
click at [772, 158] on link "Règlements" at bounding box center [758, 156] width 101 height 38
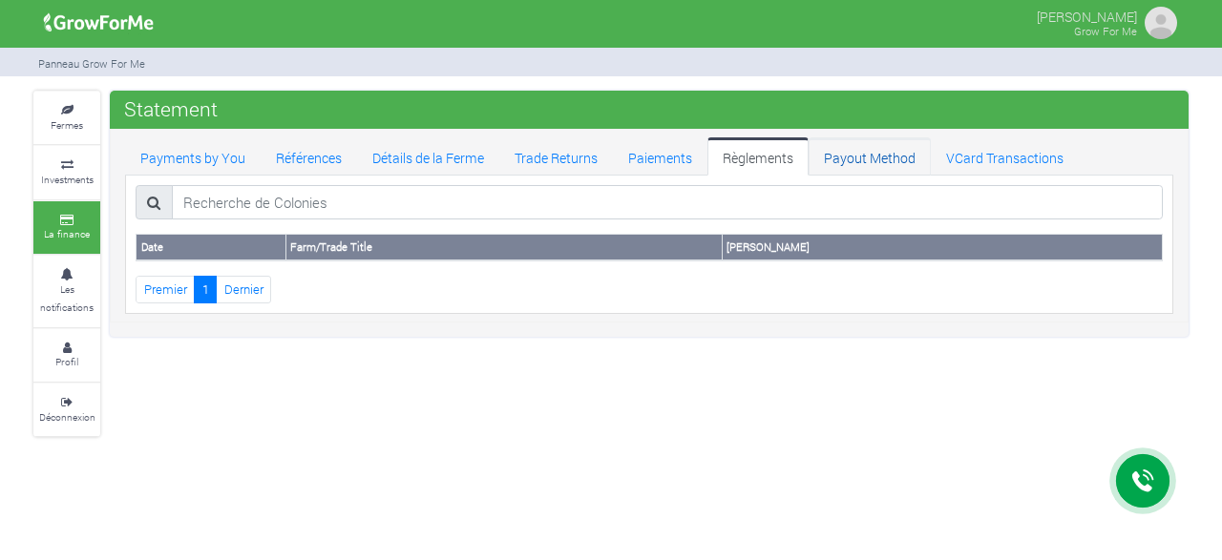
click at [855, 158] on link "Payout Method" at bounding box center [870, 156] width 122 height 38
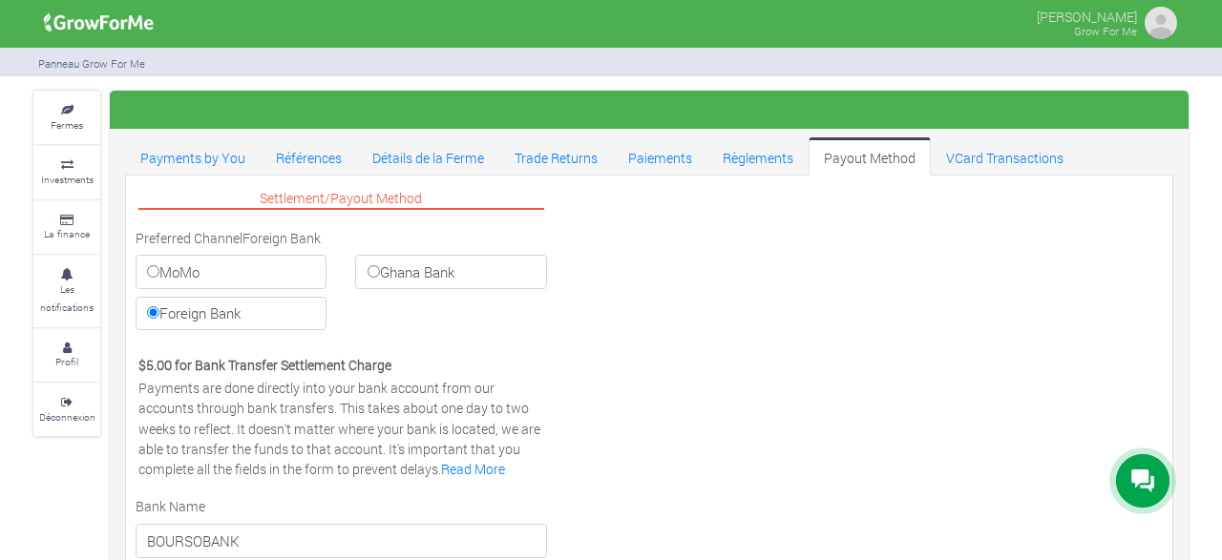
select select "EUR"
click at [93, 124] on link "Fermes" at bounding box center [66, 118] width 67 height 53
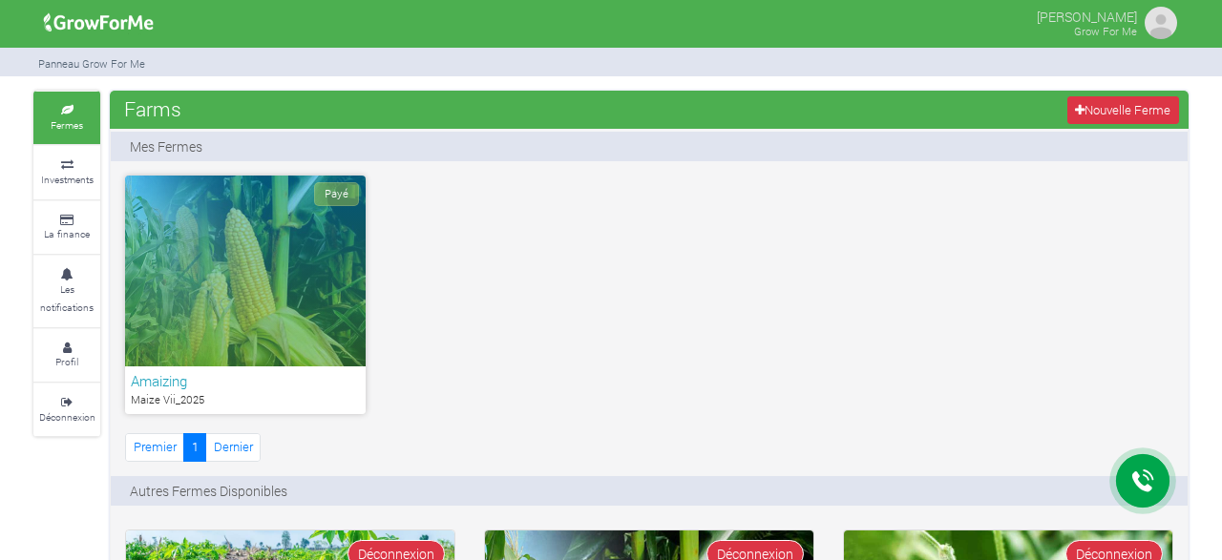
click at [1128, 26] on small "Grow For Me" at bounding box center [1105, 31] width 63 height 14
click at [1154, 29] on img at bounding box center [1161, 23] width 38 height 38
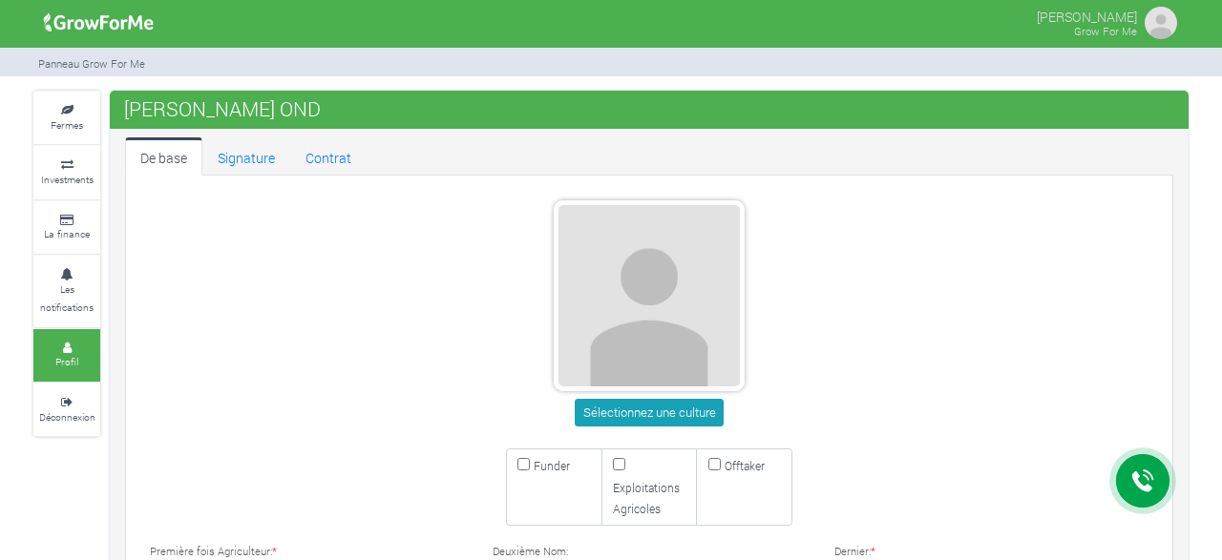
type input "59 176 2065"
click at [91, 408] on link "Déconnexion" at bounding box center [66, 410] width 67 height 53
